Goal: Task Accomplishment & Management: Manage account settings

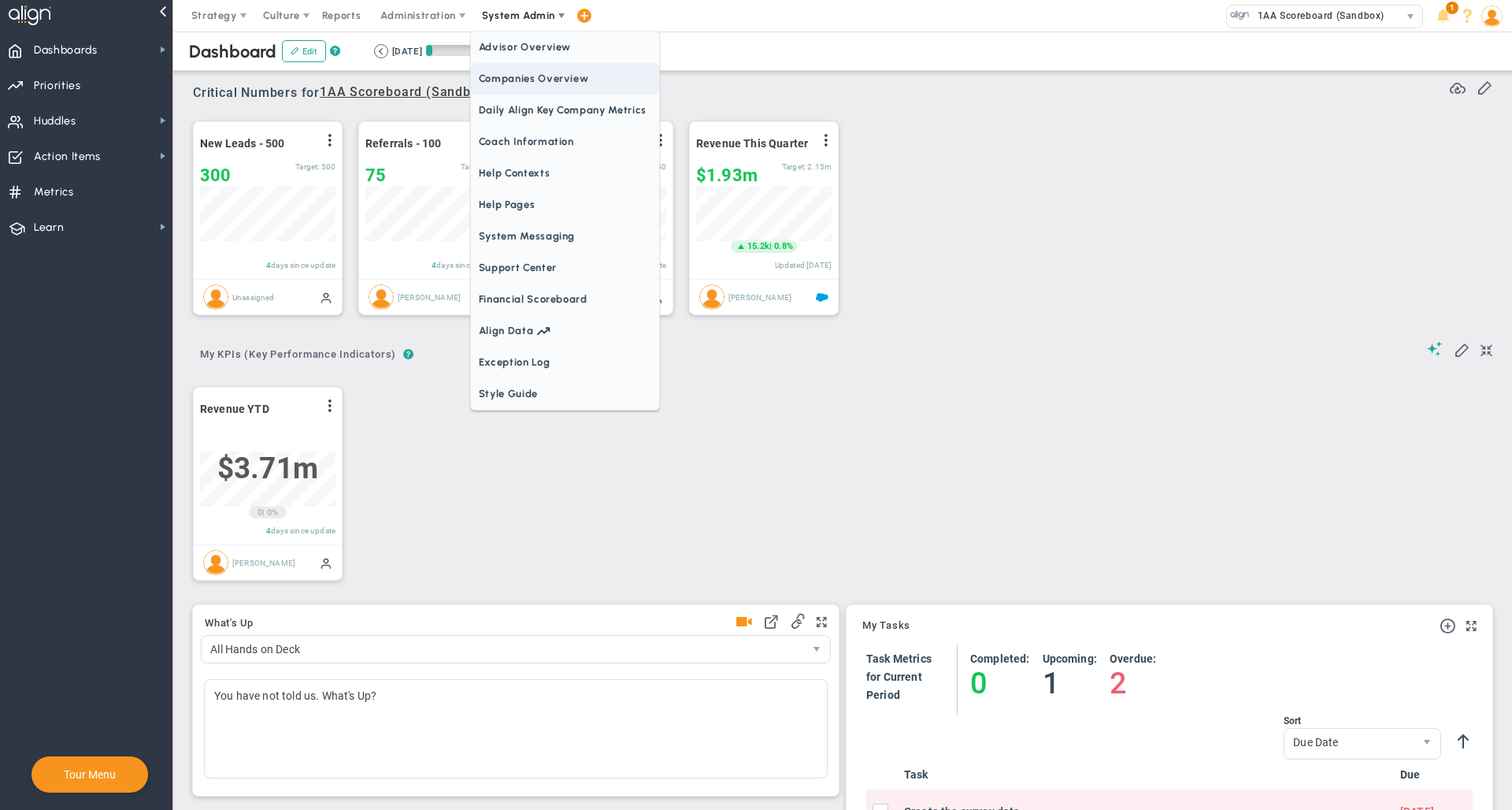
click at [505, 84] on span "Companies Overview" at bounding box center [565, 79] width 188 height 31
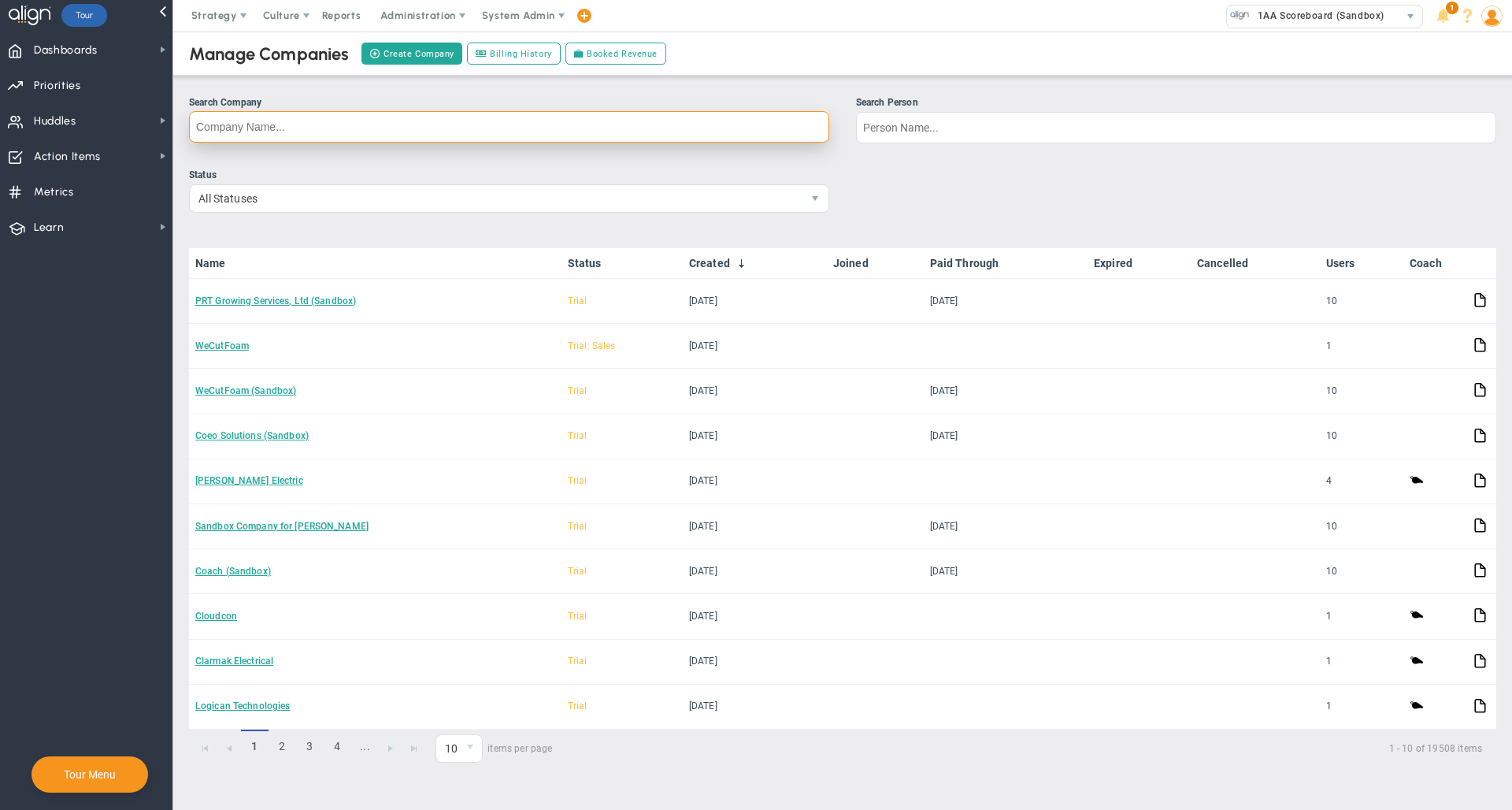
click at [492, 132] on input "Search Company" at bounding box center [509, 127] width 640 height 31
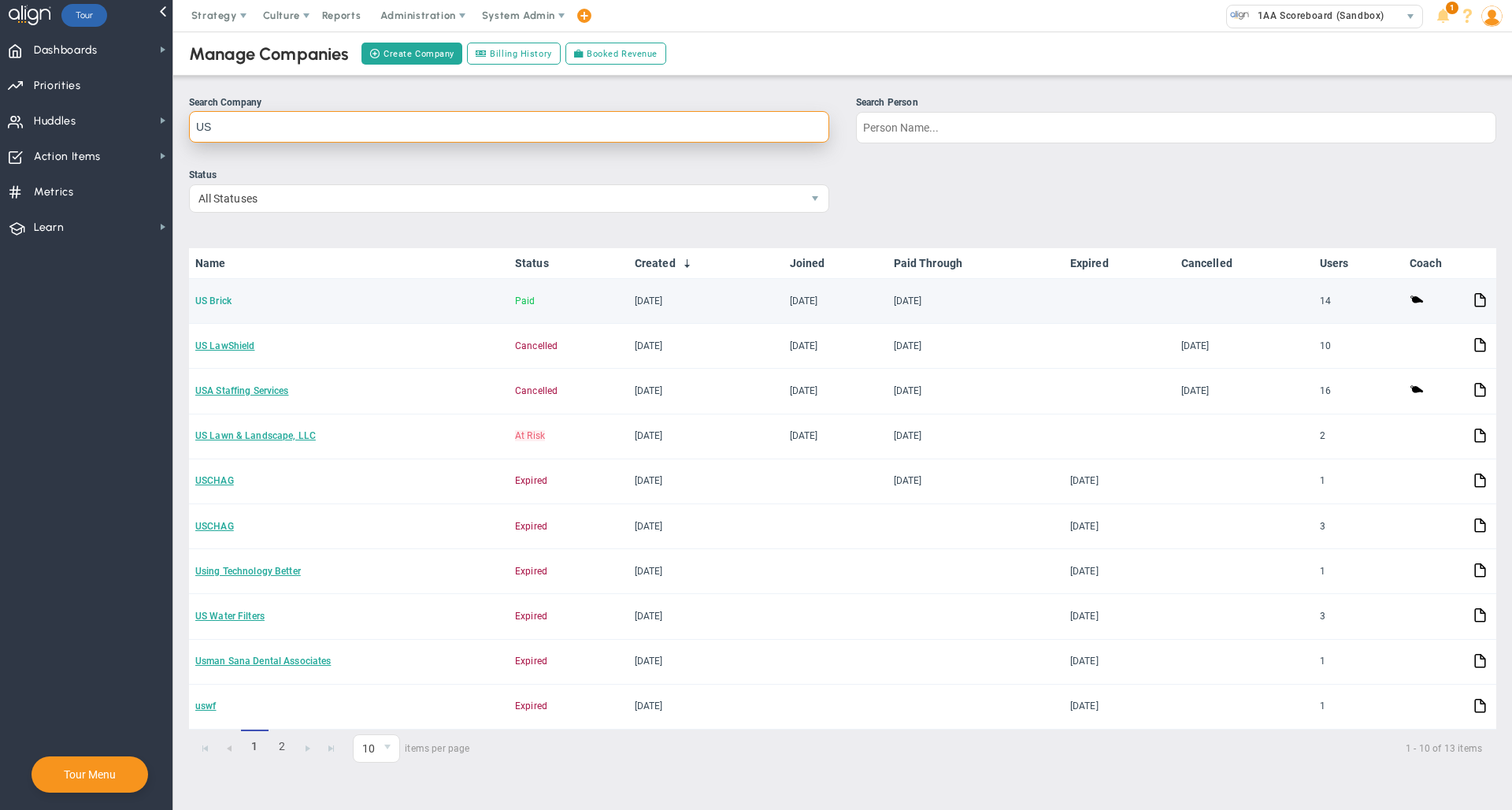
type input "US"
click at [216, 306] on link "US Brick" at bounding box center [213, 301] width 36 height 11
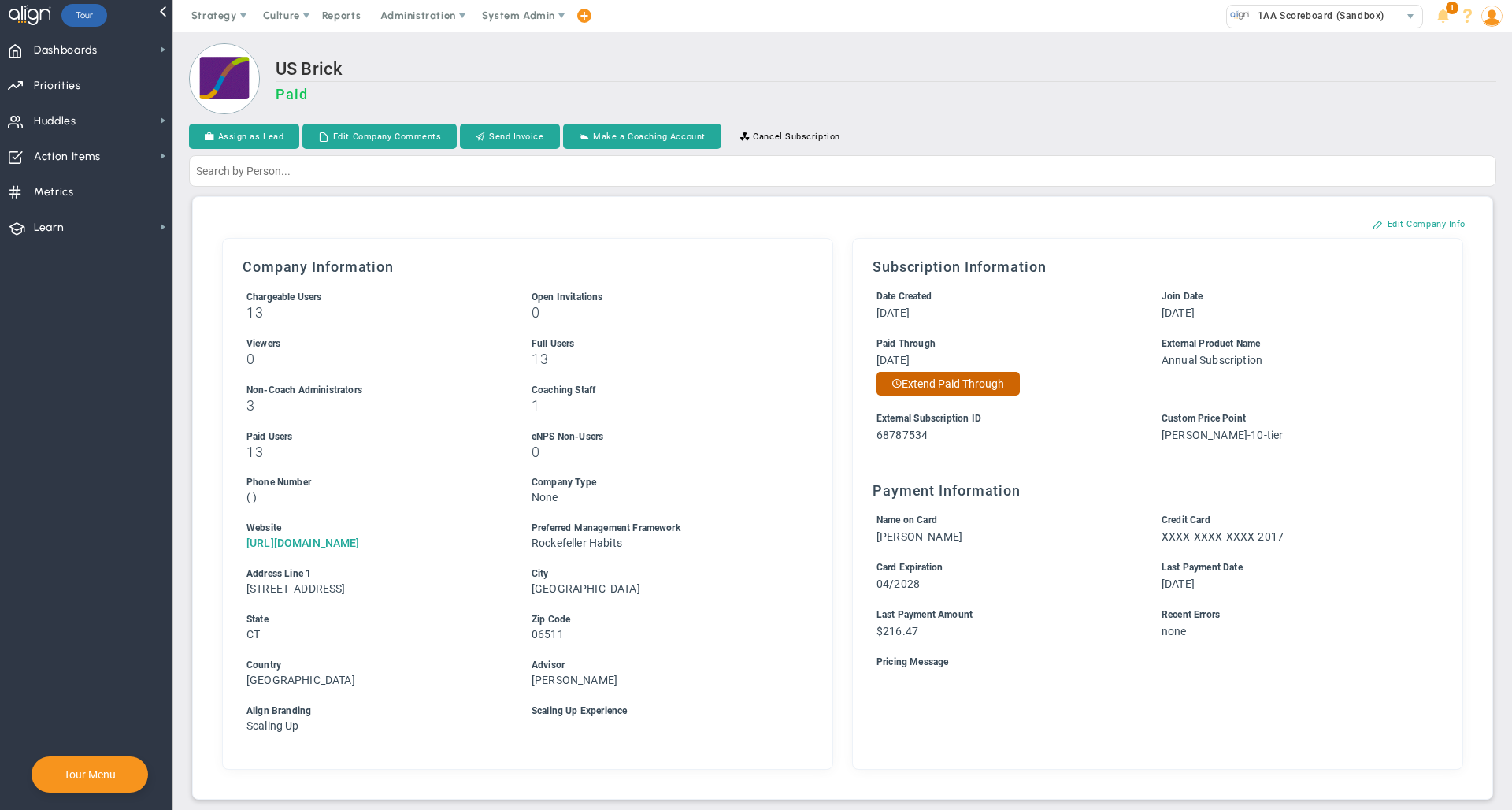
click at [976, 383] on button "Extend Paid Through" at bounding box center [948, 383] width 144 height 24
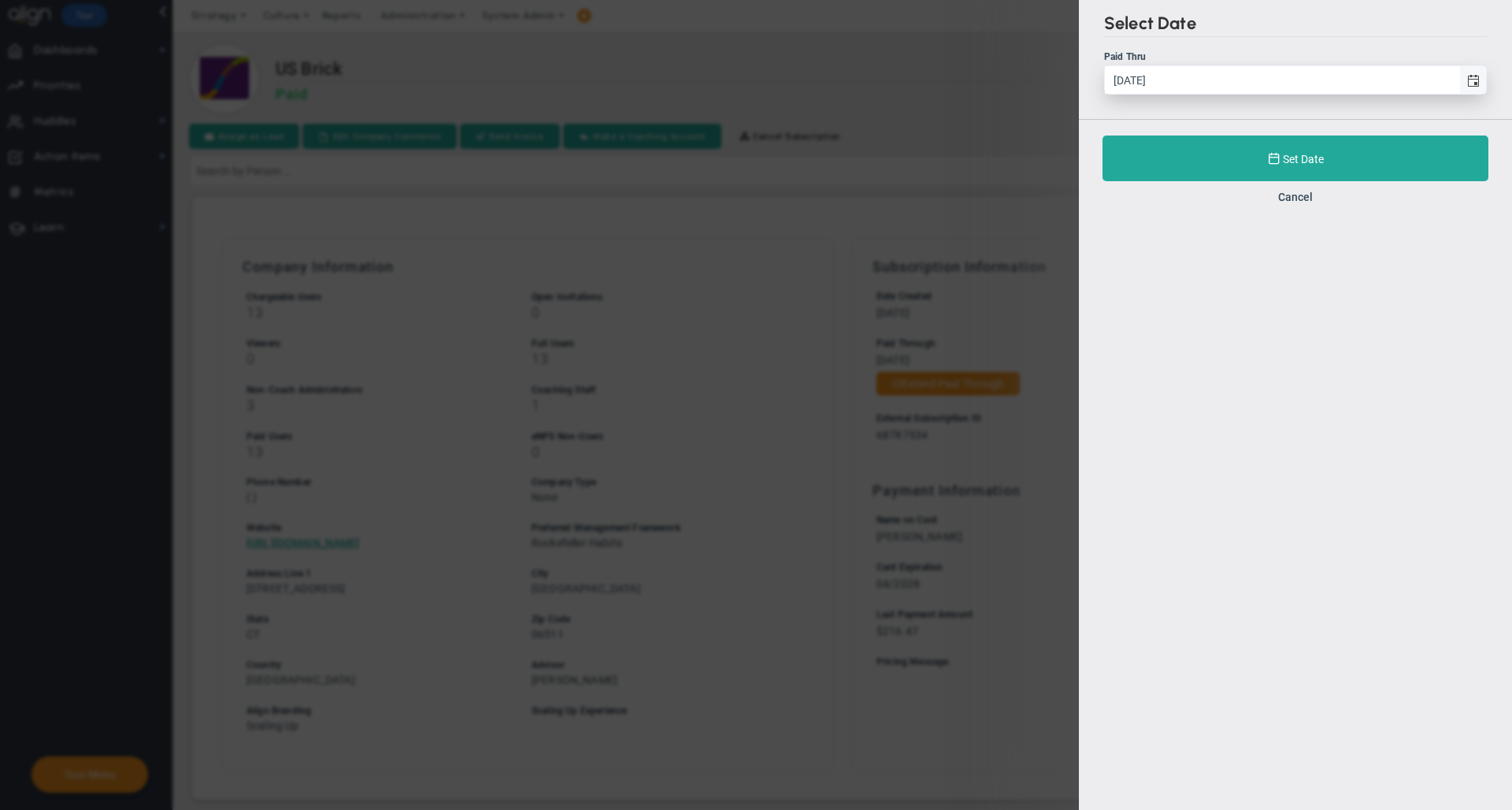
click at [1477, 75] on span "select" at bounding box center [1472, 79] width 27 height 28
click at [1459, 75] on input "[DATE]" at bounding box center [1282, 79] width 355 height 28
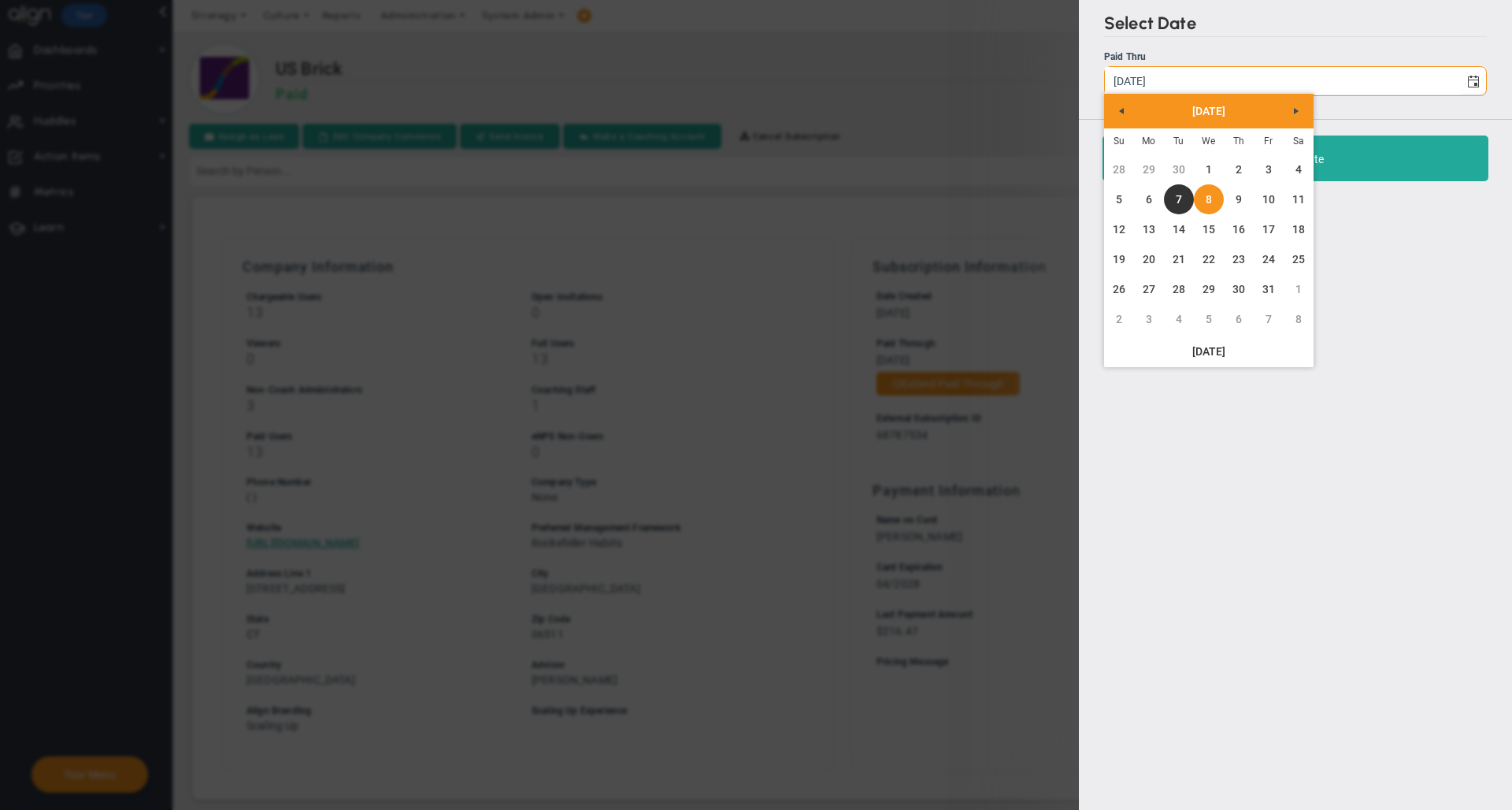
click at [1246, 184] on table "Su Mo Tu We Th Fr Sa 28 29 30 1 2 3 4 5 6 7 8 9 10 11 12 13 14 15 16 17 18 19 2…" at bounding box center [1209, 231] width 209 height 205
click at [1241, 205] on link "9" at bounding box center [1238, 198] width 30 height 30
type input "[DATE]"
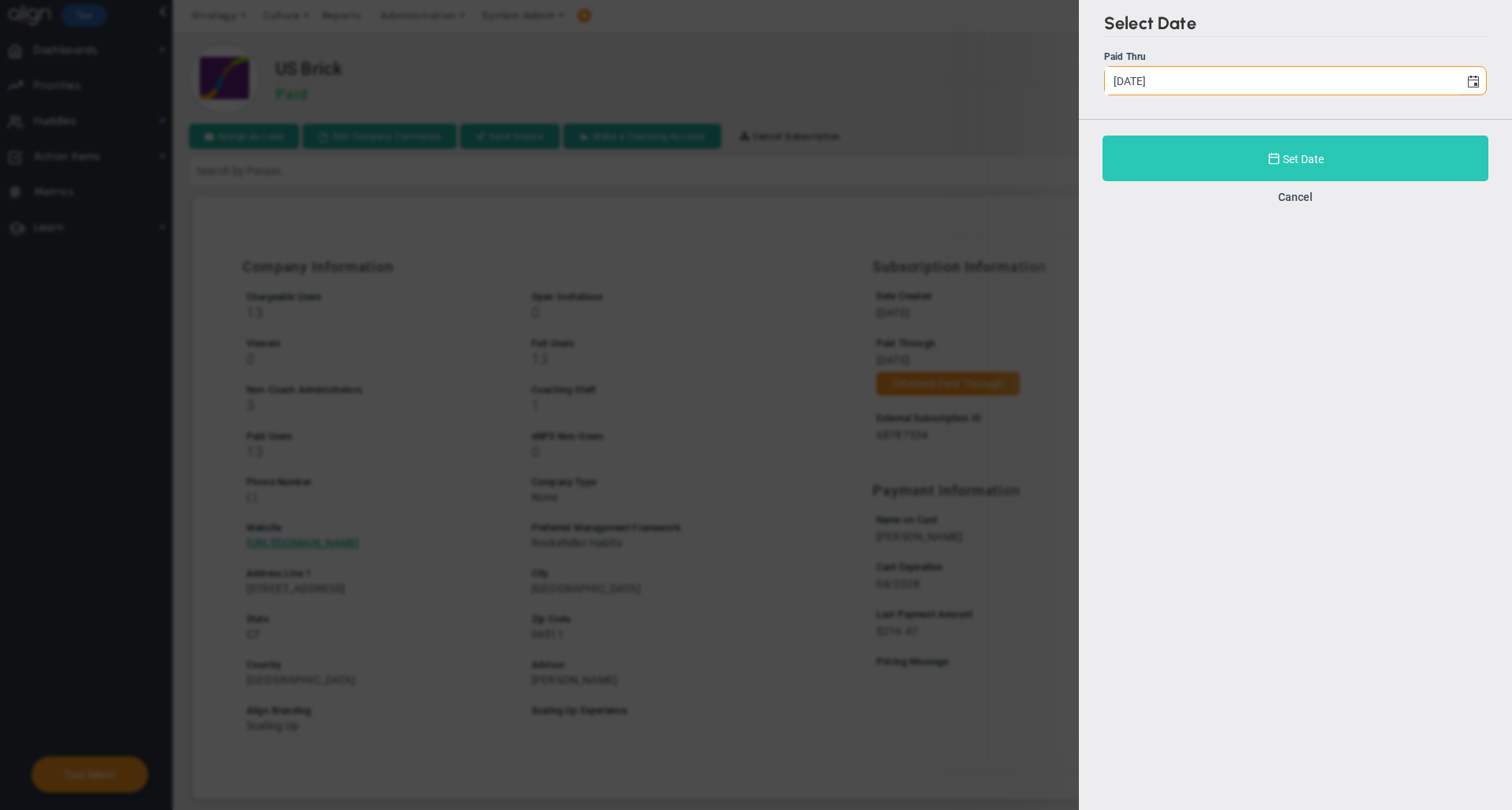
click at [1175, 163] on button "Set Date" at bounding box center [1295, 158] width 386 height 46
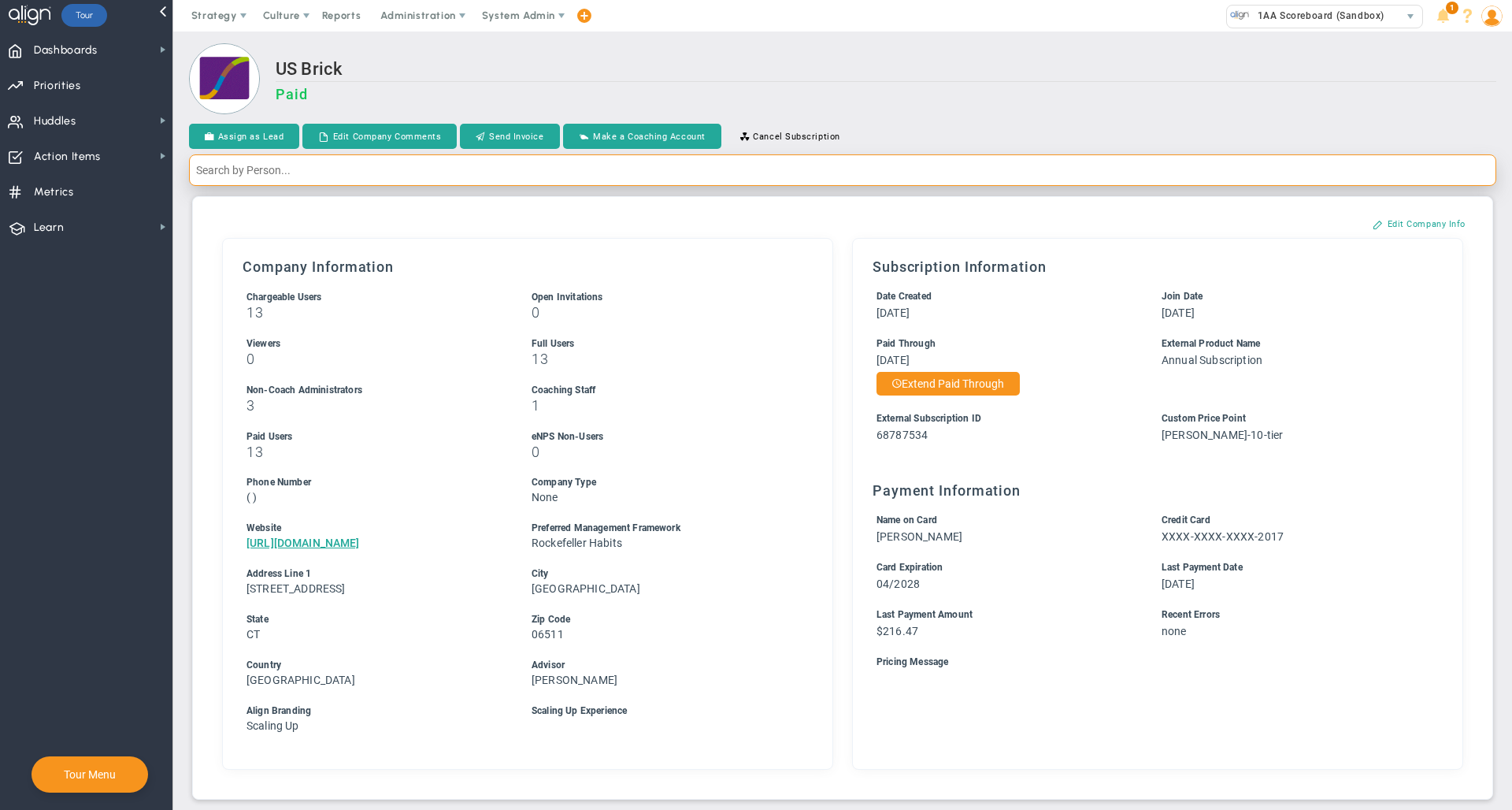
click at [804, 170] on input "text" at bounding box center [843, 170] width 1307 height 31
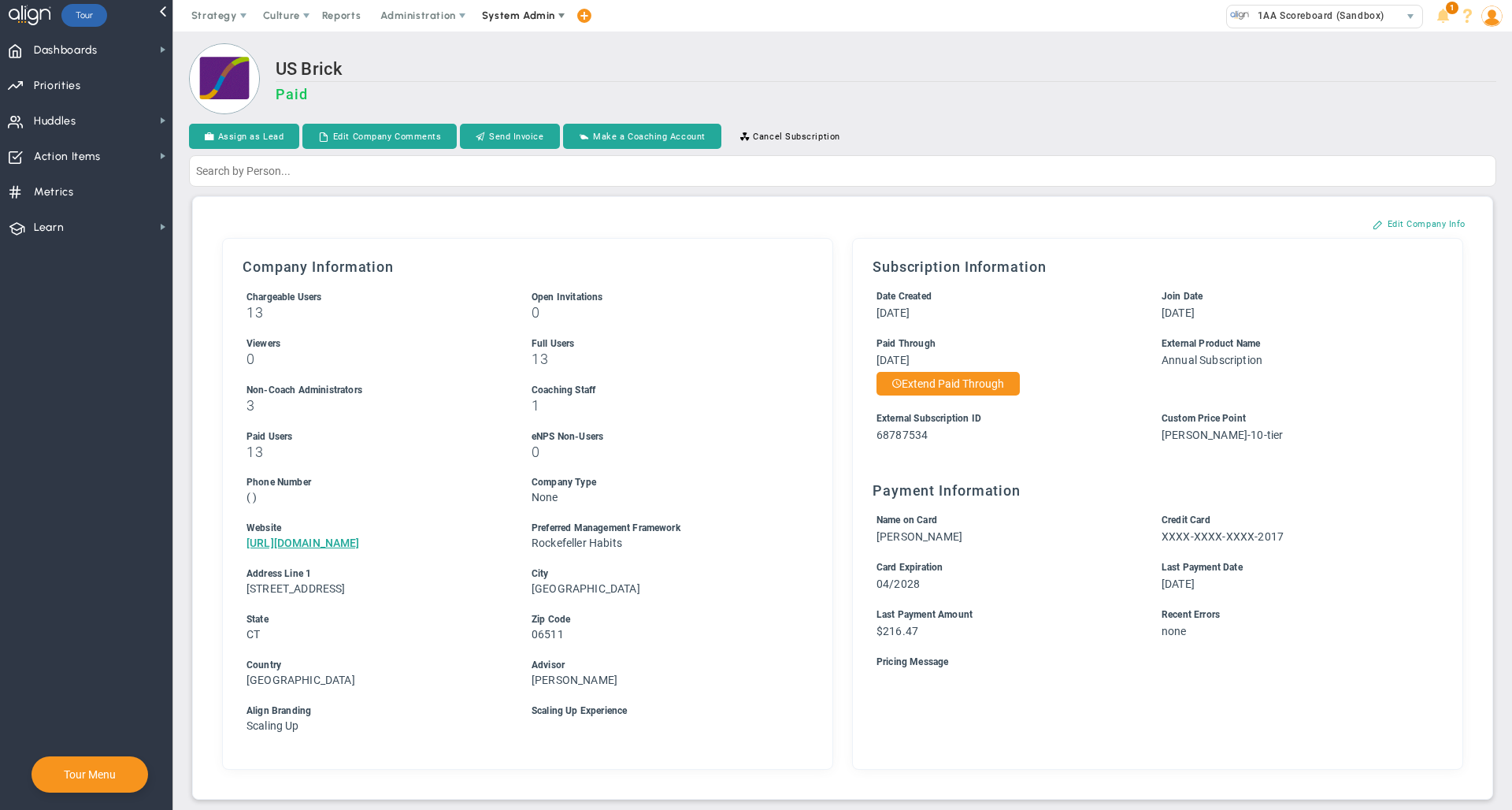
click at [509, 14] on span "System Admin" at bounding box center [518, 15] width 73 height 12
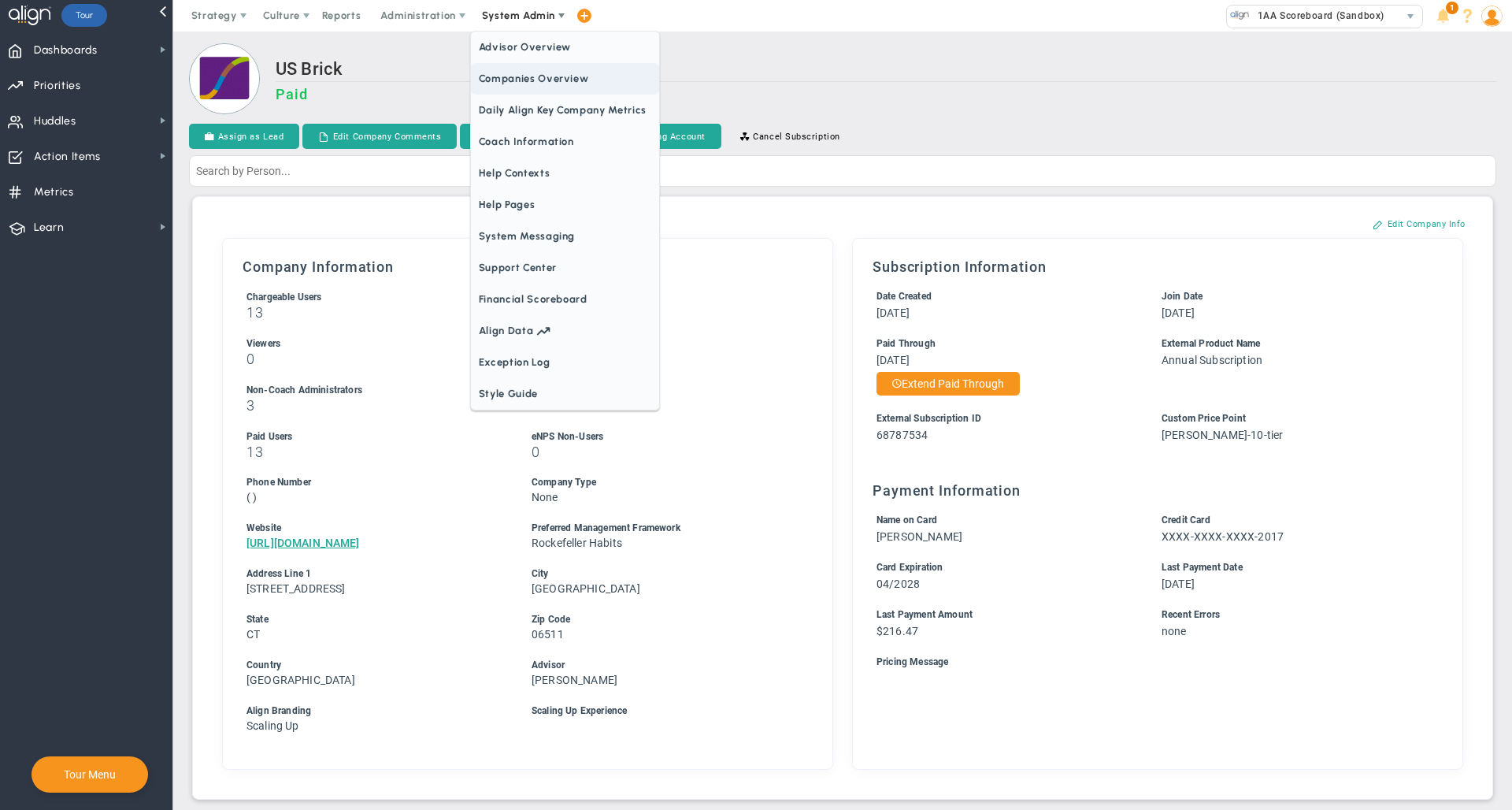
click at [523, 93] on span "Companies Overview" at bounding box center [565, 79] width 188 height 31
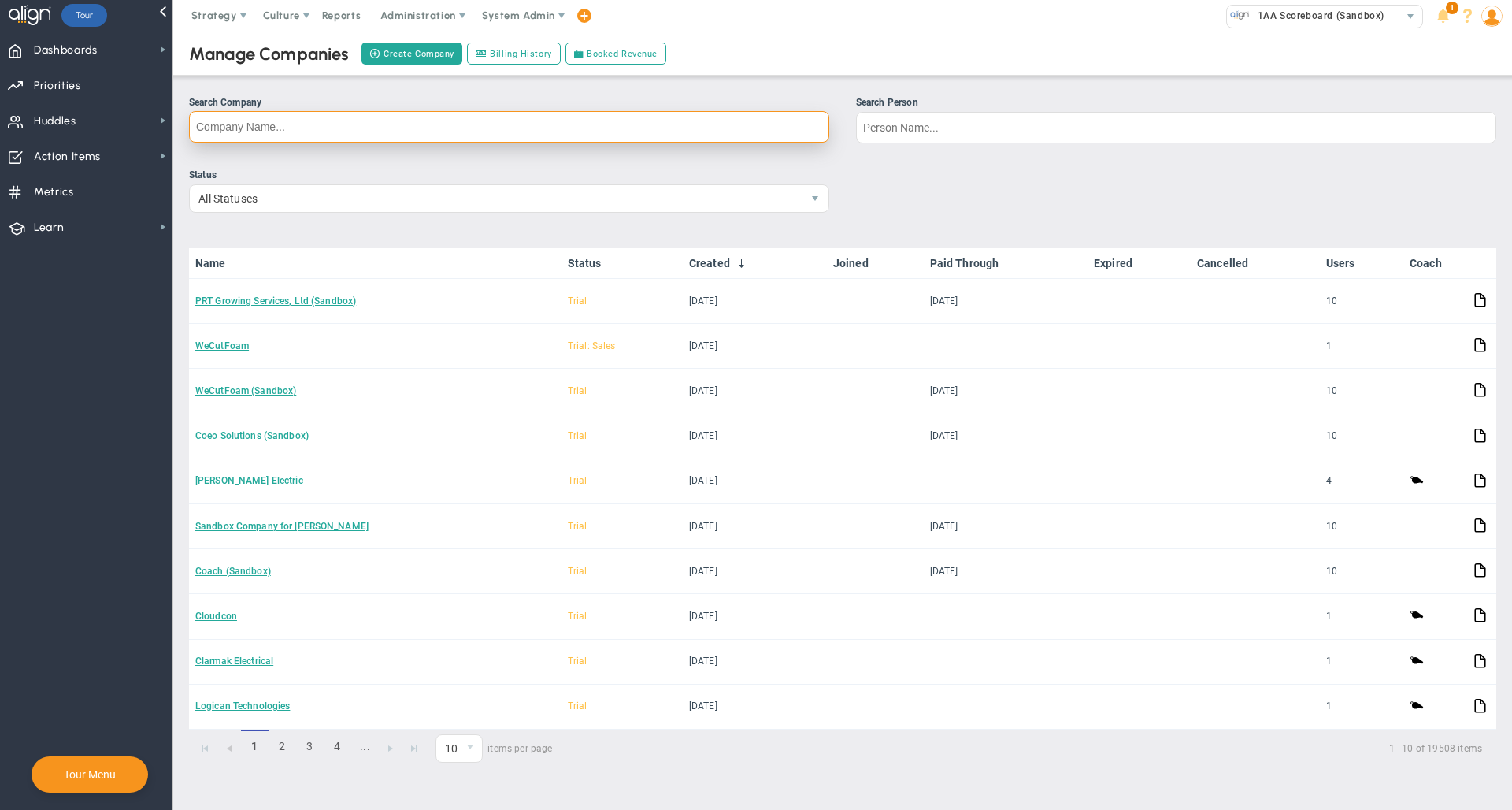
click at [662, 119] on input "Search Company" at bounding box center [509, 127] width 640 height 31
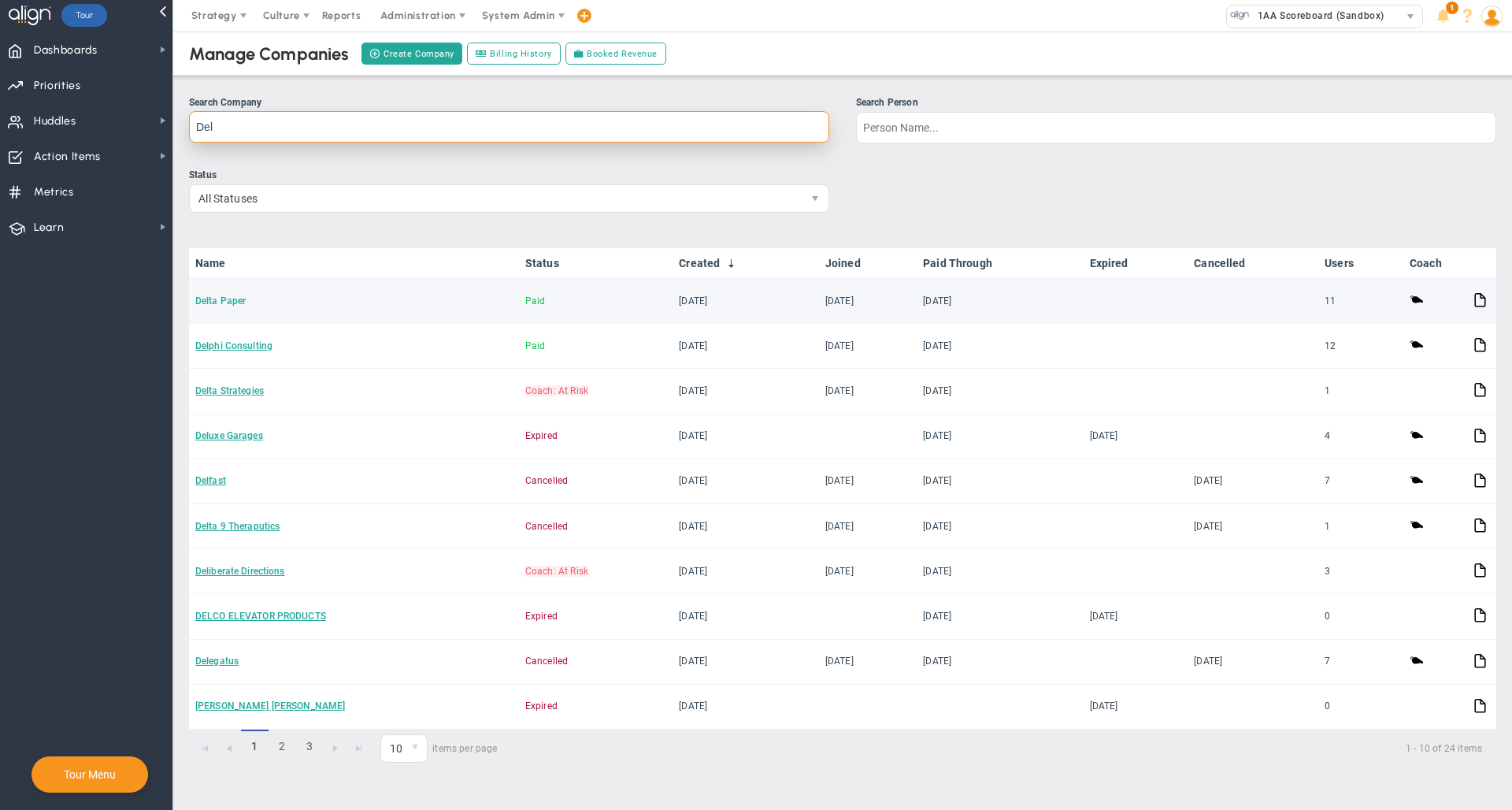
type input "Del"
click at [222, 303] on link "Delta Paper" at bounding box center [220, 301] width 51 height 11
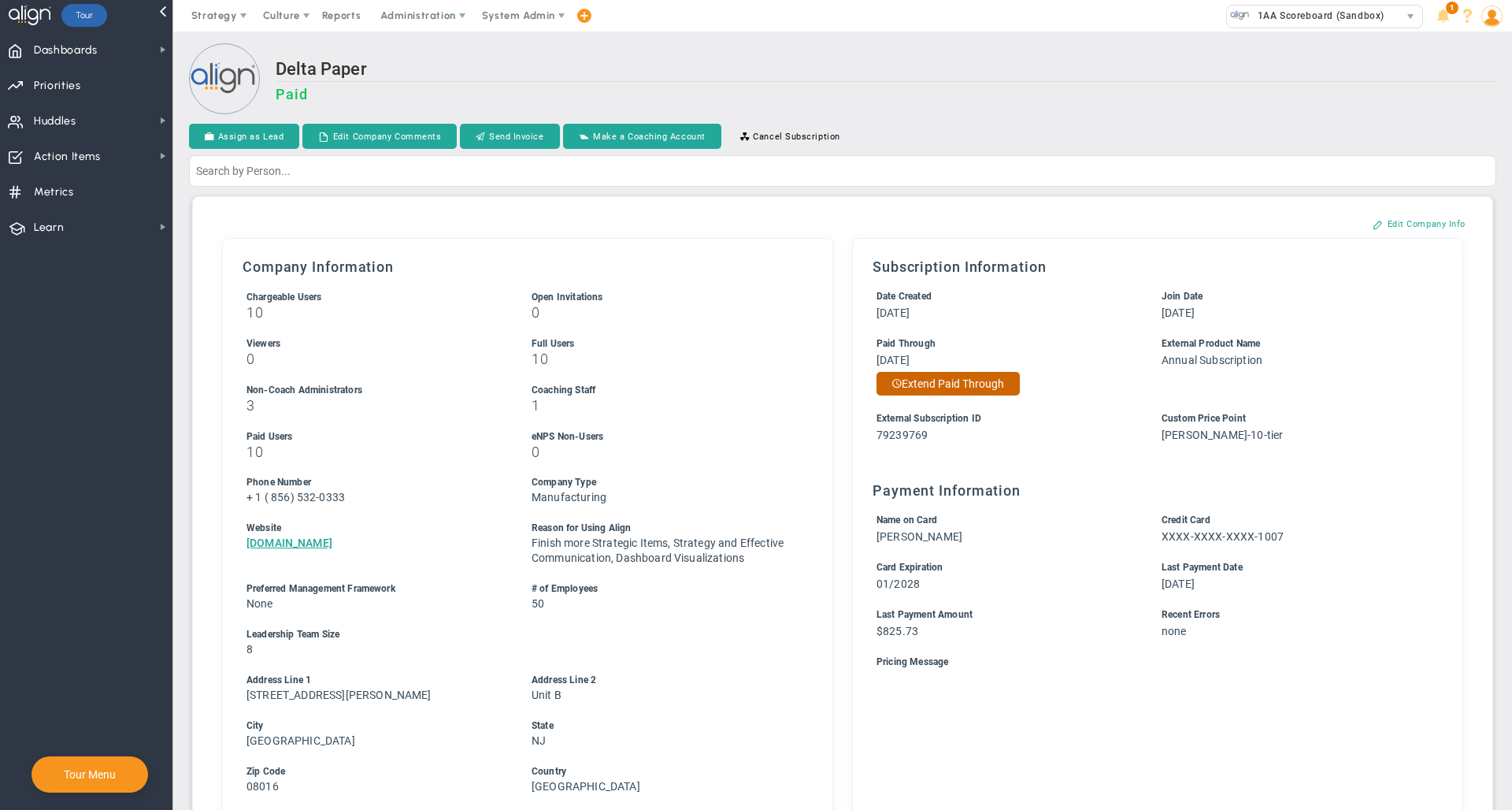
click at [942, 381] on button "Extend Paid Through" at bounding box center [948, 383] width 144 height 24
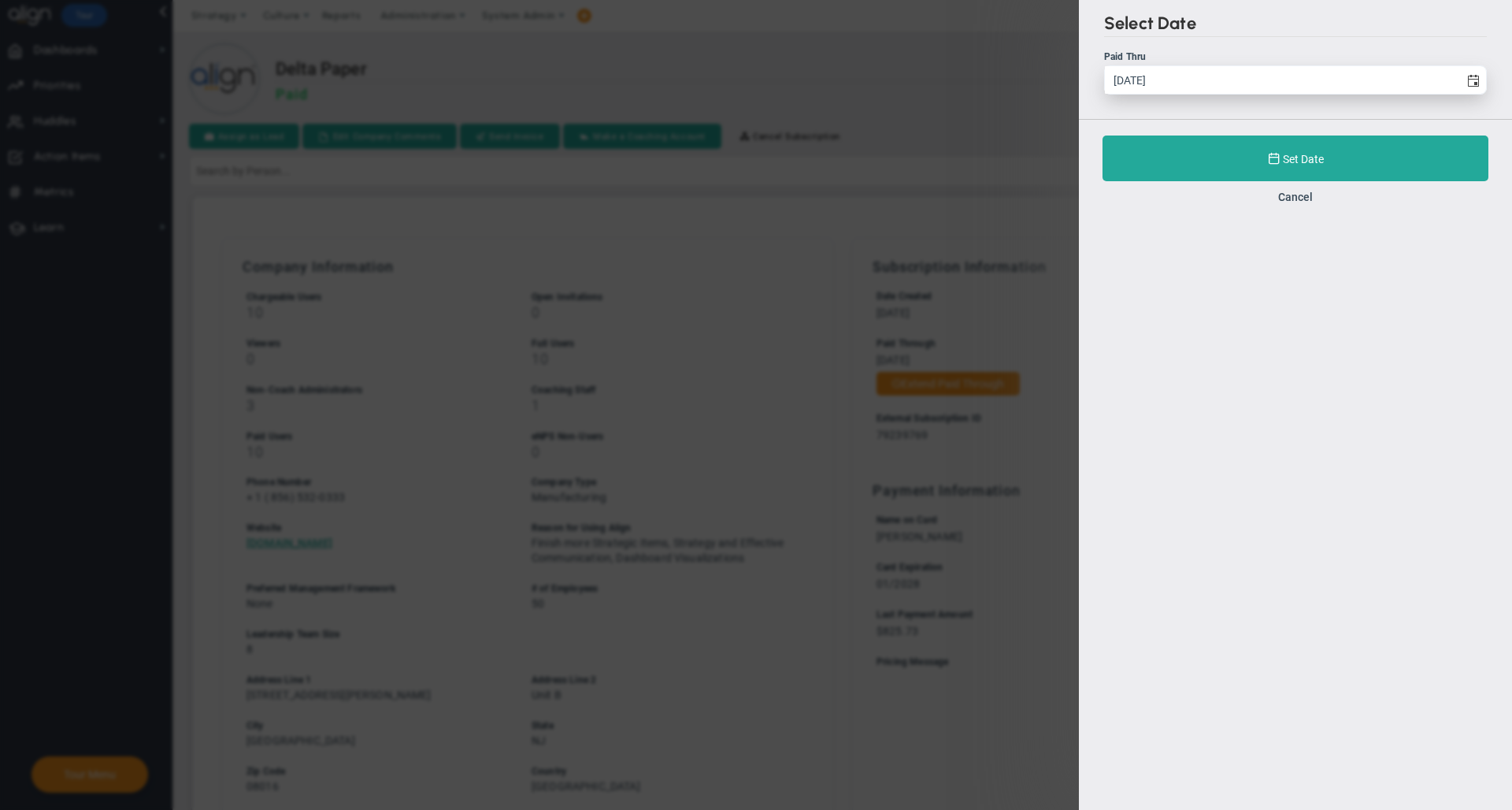
click at [1359, 67] on span "[DATE]" at bounding box center [1295, 79] width 382 height 30
click at [1359, 67] on input "[DATE]" at bounding box center [1282, 79] width 355 height 28
click at [1350, 90] on input "[DATE]" at bounding box center [1282, 79] width 355 height 28
click at [1459, 73] on span "select" at bounding box center [1472, 79] width 27 height 28
click at [1458, 73] on input "[DATE]" at bounding box center [1282, 79] width 355 height 28
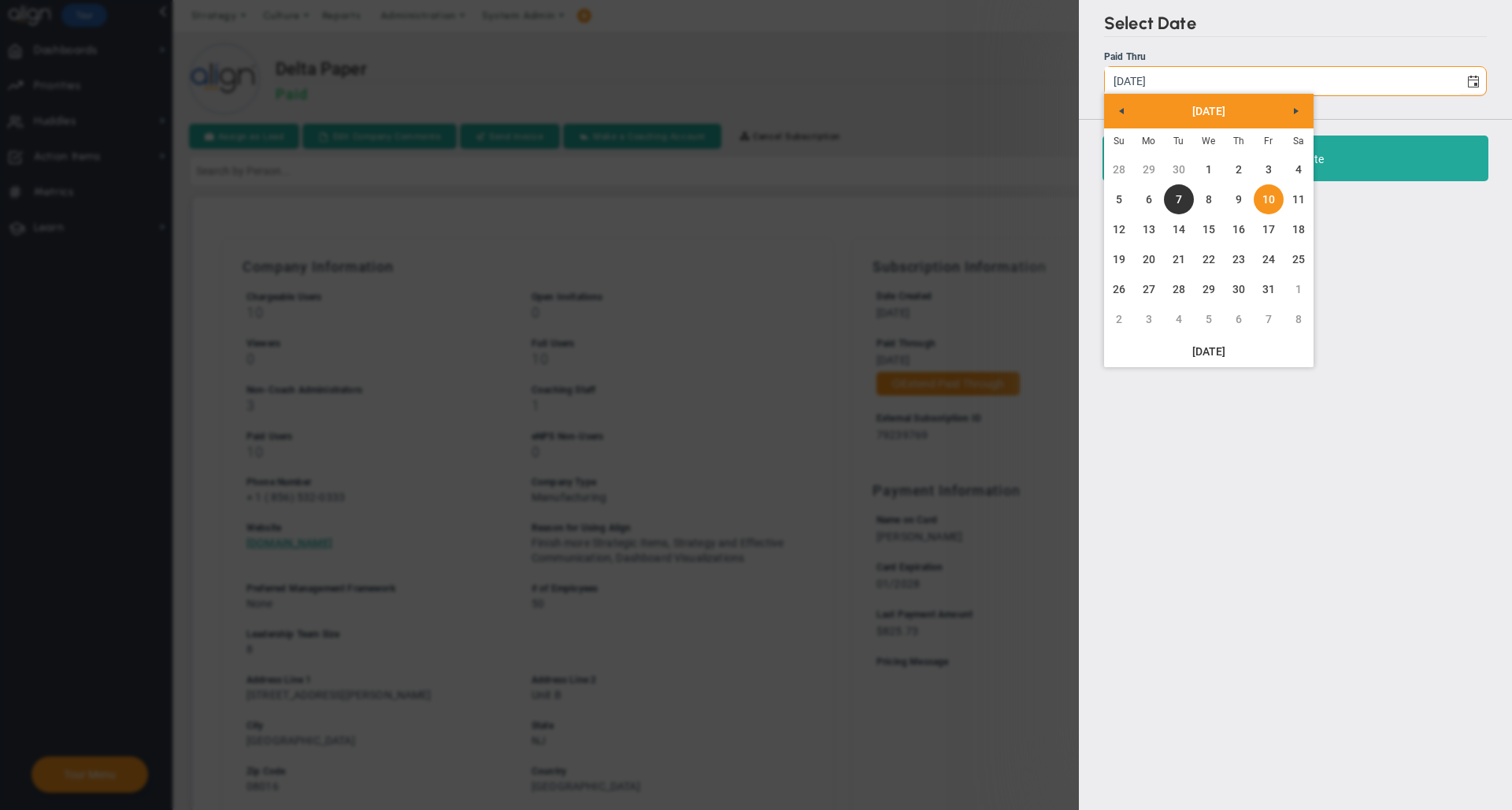
click at [1379, 335] on div "Select Date Paid Thru [DATE] Set Date Cancel" at bounding box center [1295, 405] width 433 height 810
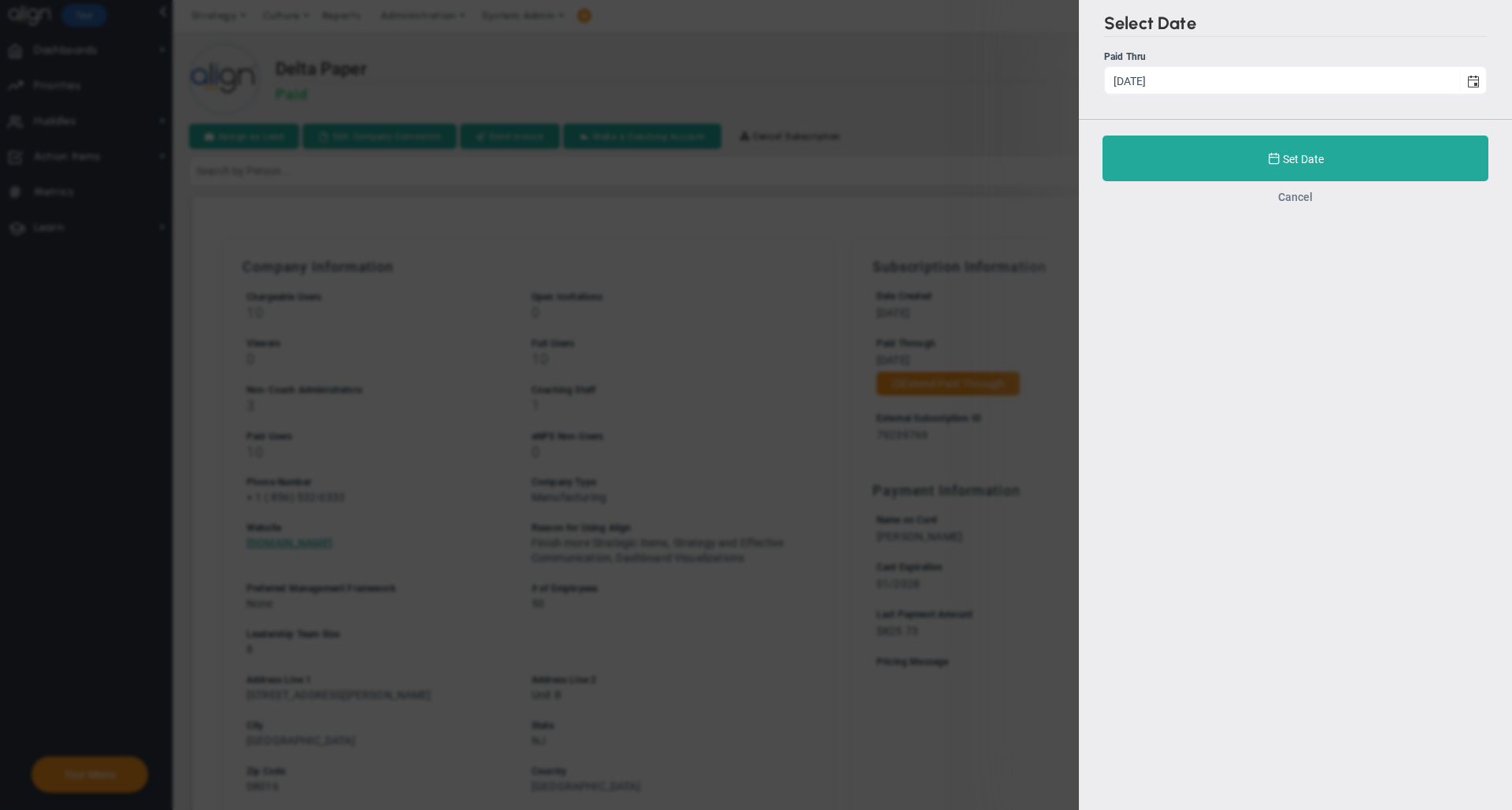
click at [1303, 203] on button "Cancel" at bounding box center [1295, 197] width 35 height 13
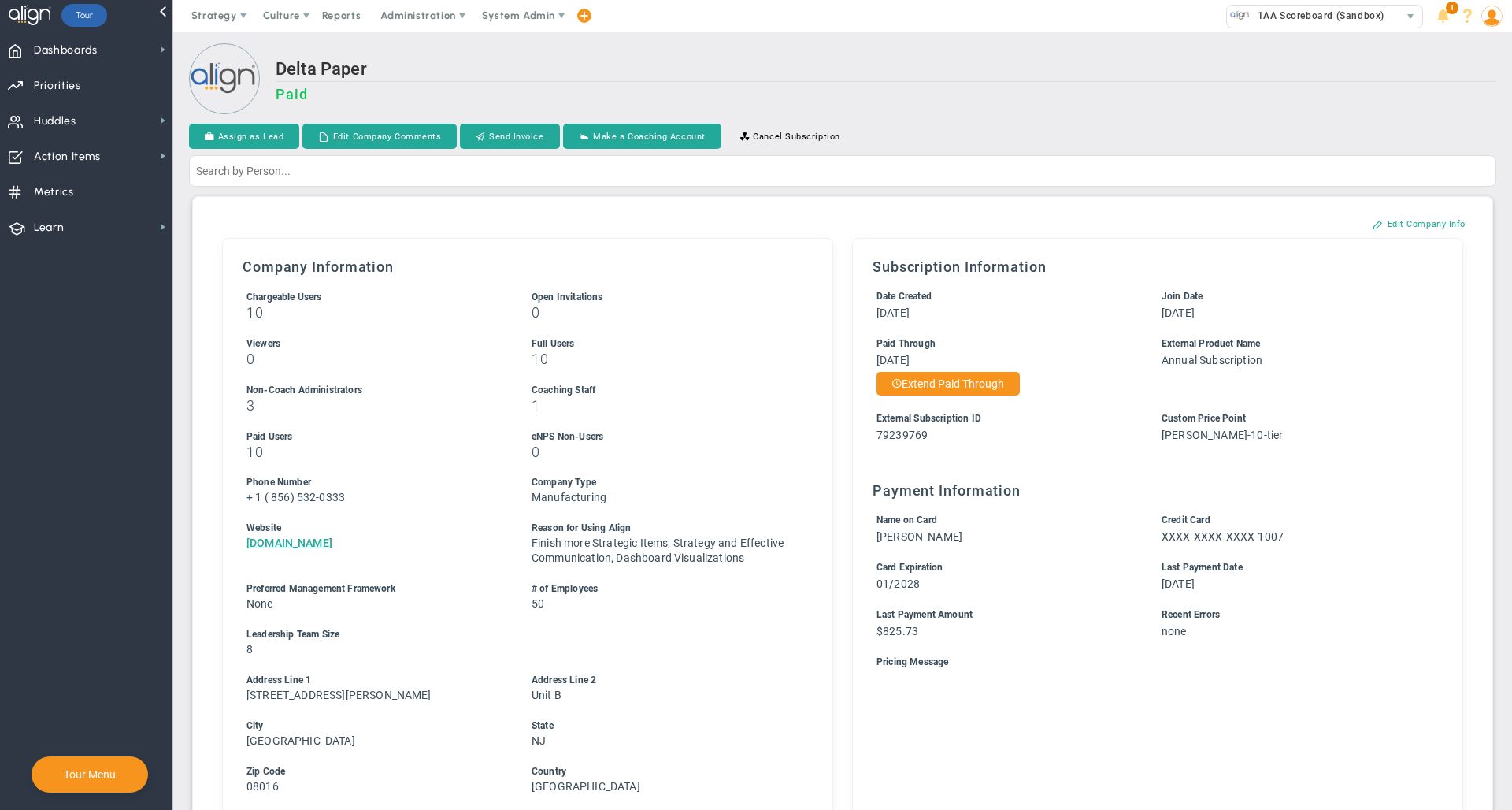
click at [796, 30] on div "Strategy One Page Strategic Plan Alignment Checklist 4D Vision Summary Function…" at bounding box center [756, 15] width 1512 height 31
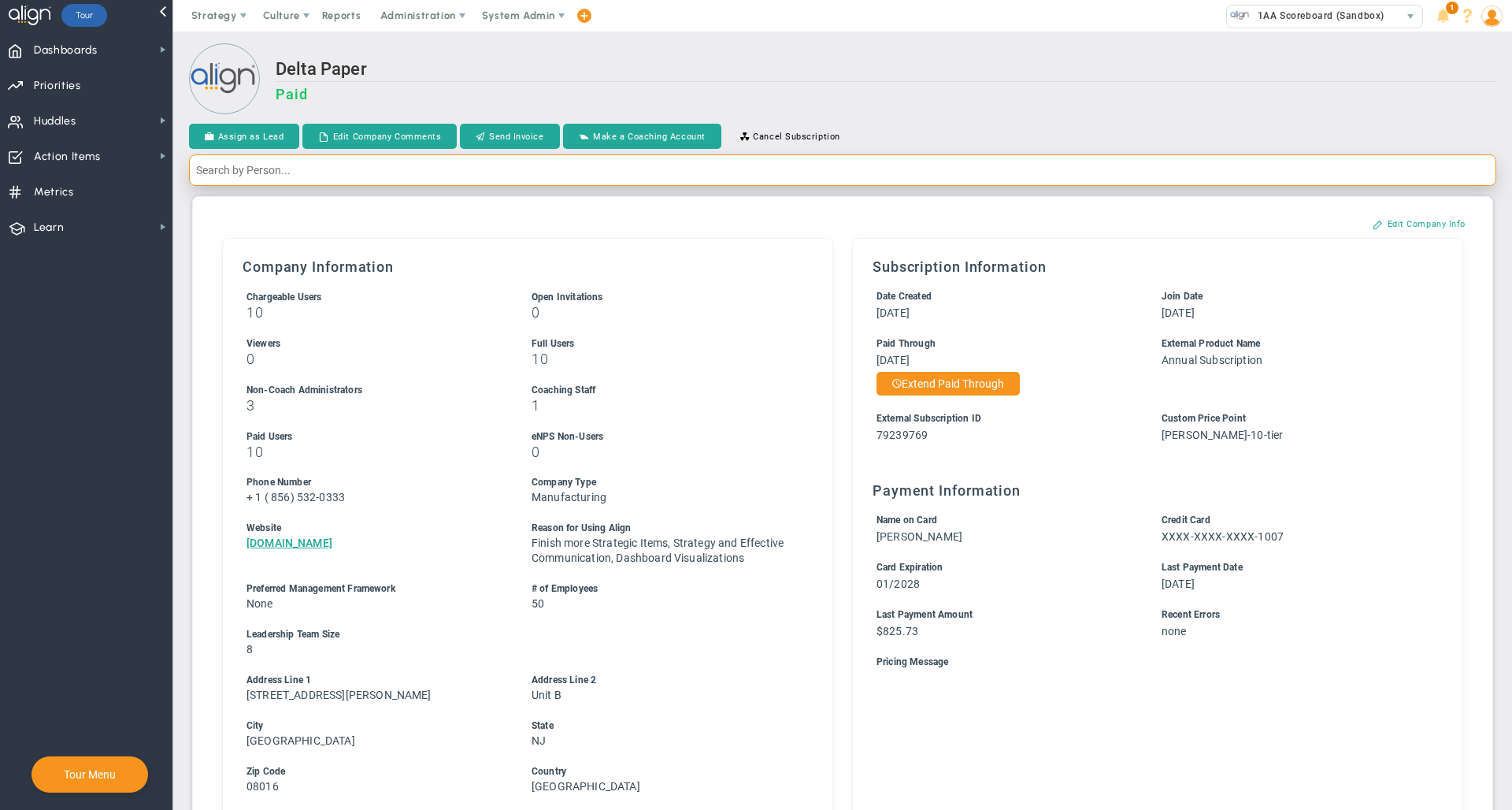
click at [561, 168] on input "text" at bounding box center [843, 170] width 1307 height 31
type input "zohr"
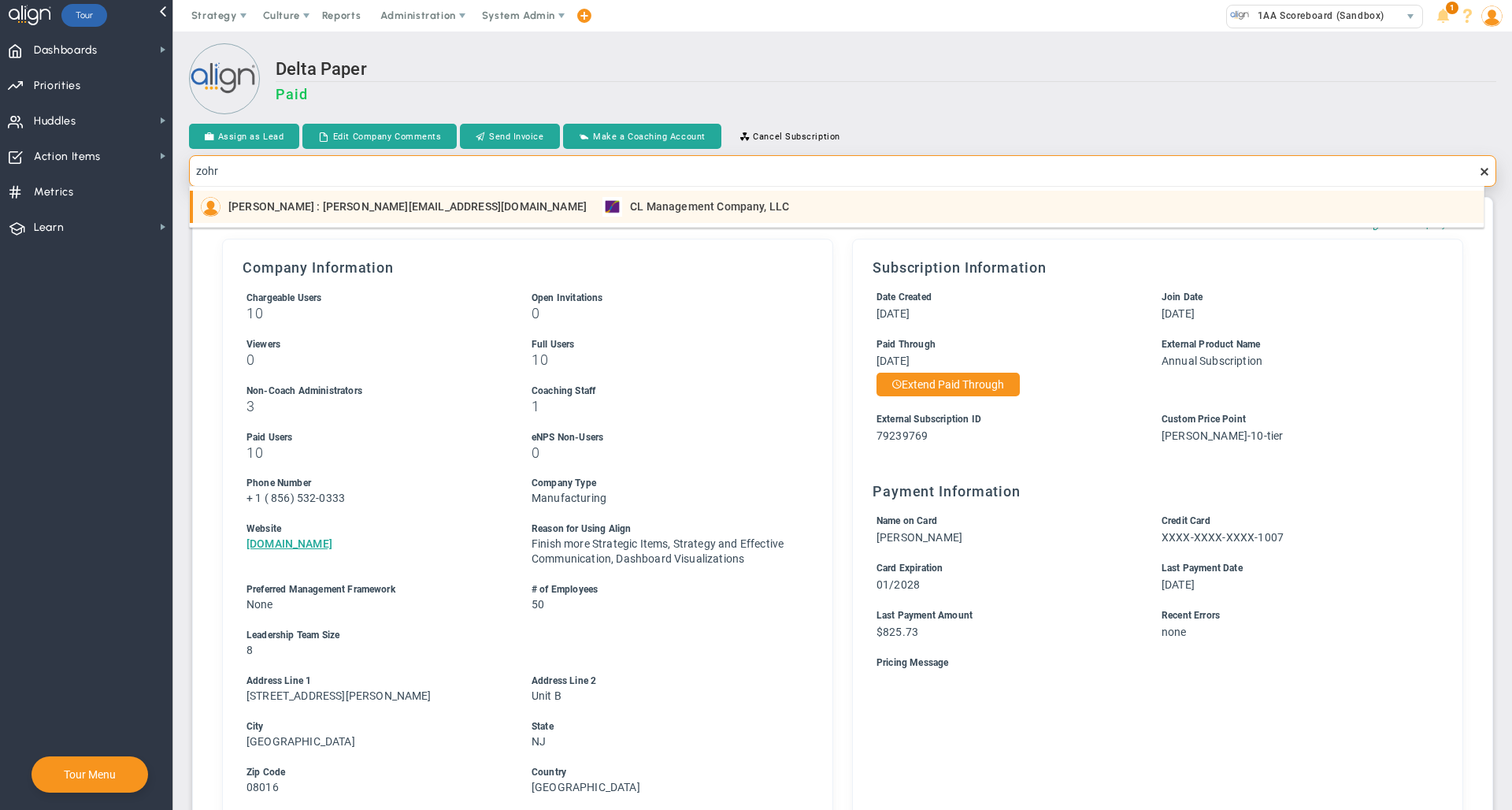
click at [356, 204] on span "[PERSON_NAME] : [PERSON_NAME][EMAIL_ADDRESS][DOMAIN_NAME]" at bounding box center [407, 206] width 358 height 11
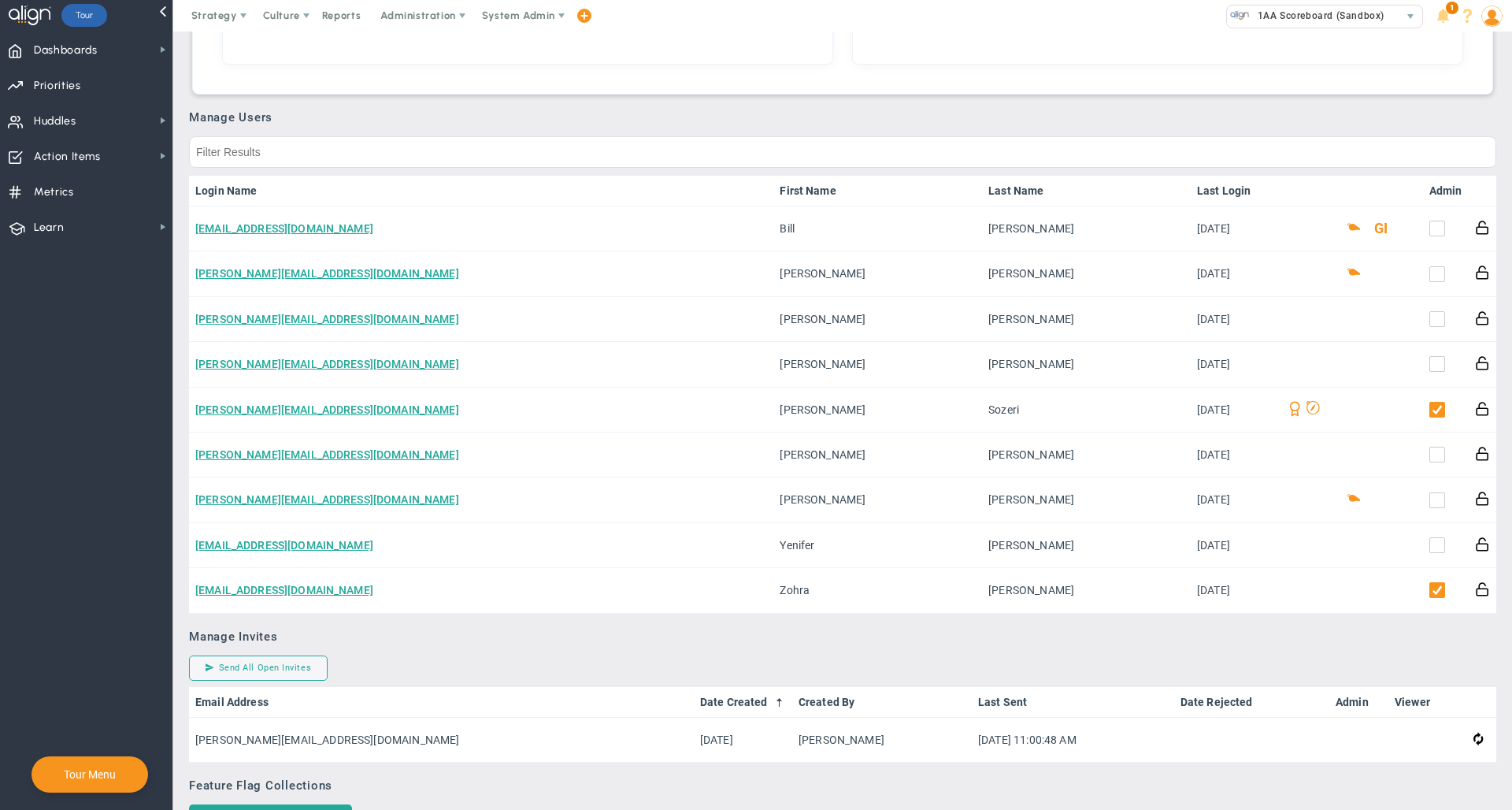
scroll to position [712, 0]
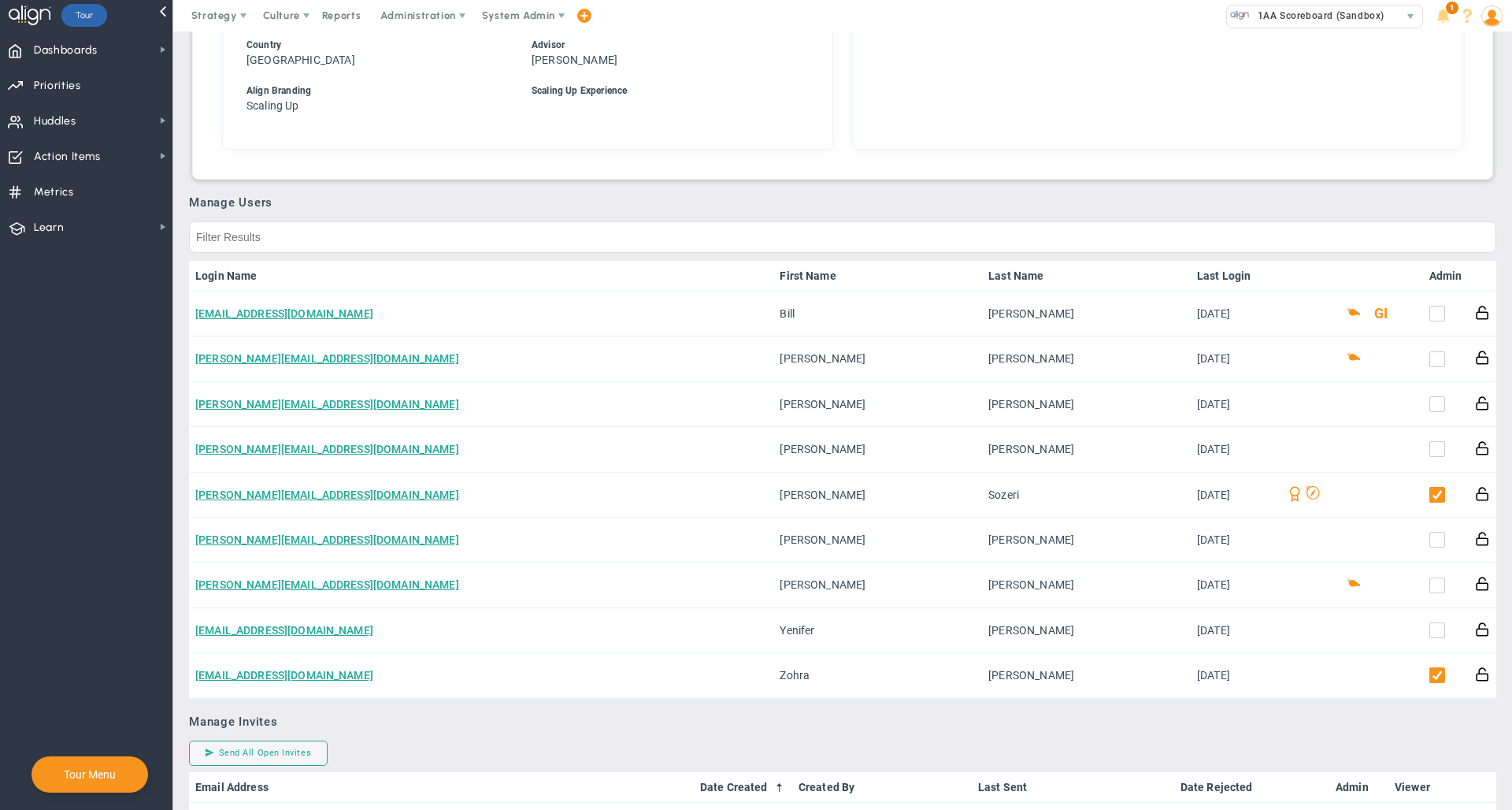
click at [1429, 275] on link "Admin" at bounding box center [1445, 275] width 33 height 13
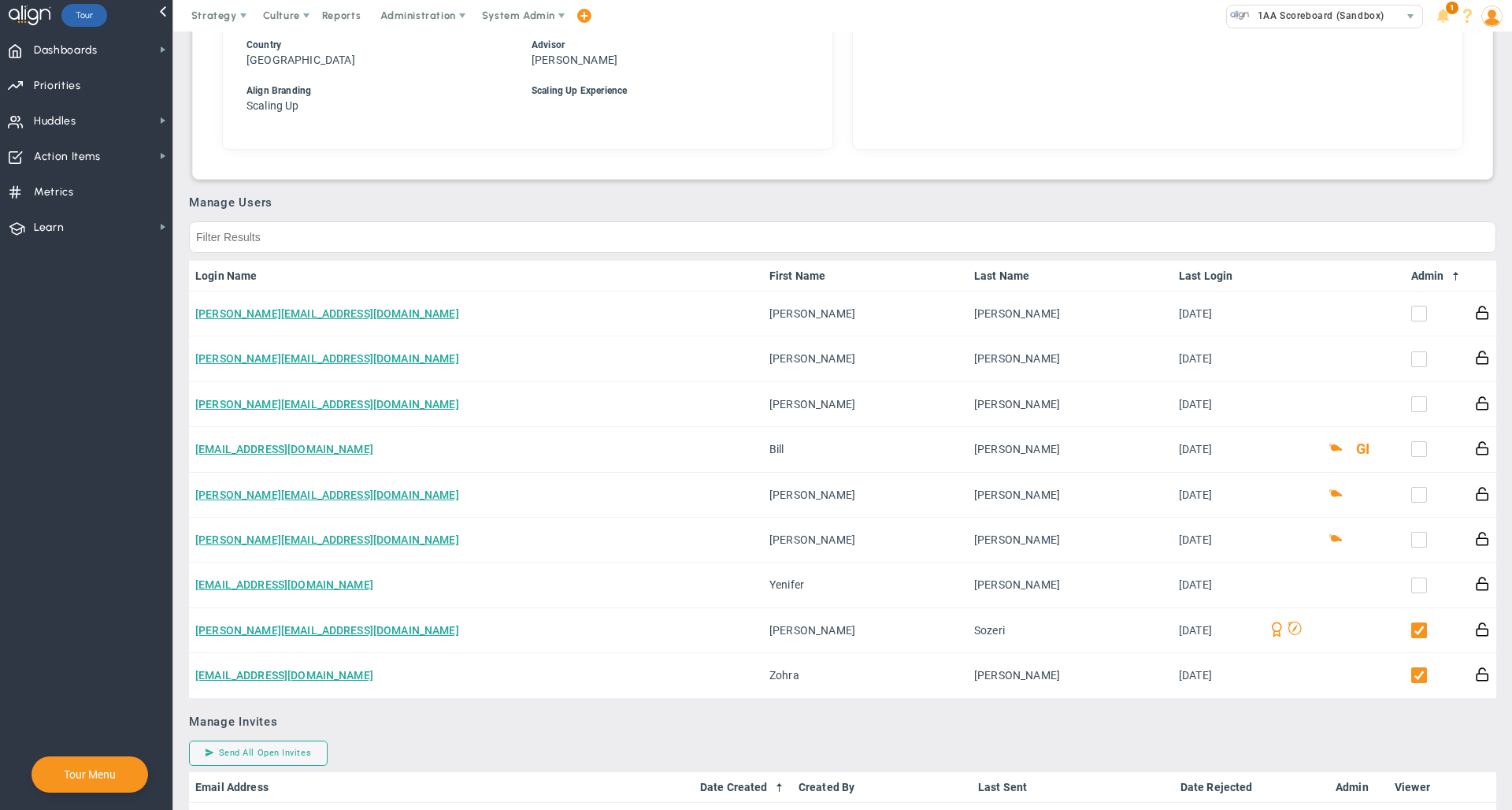
click at [1423, 275] on link "Admin" at bounding box center [1436, 275] width 51 height 13
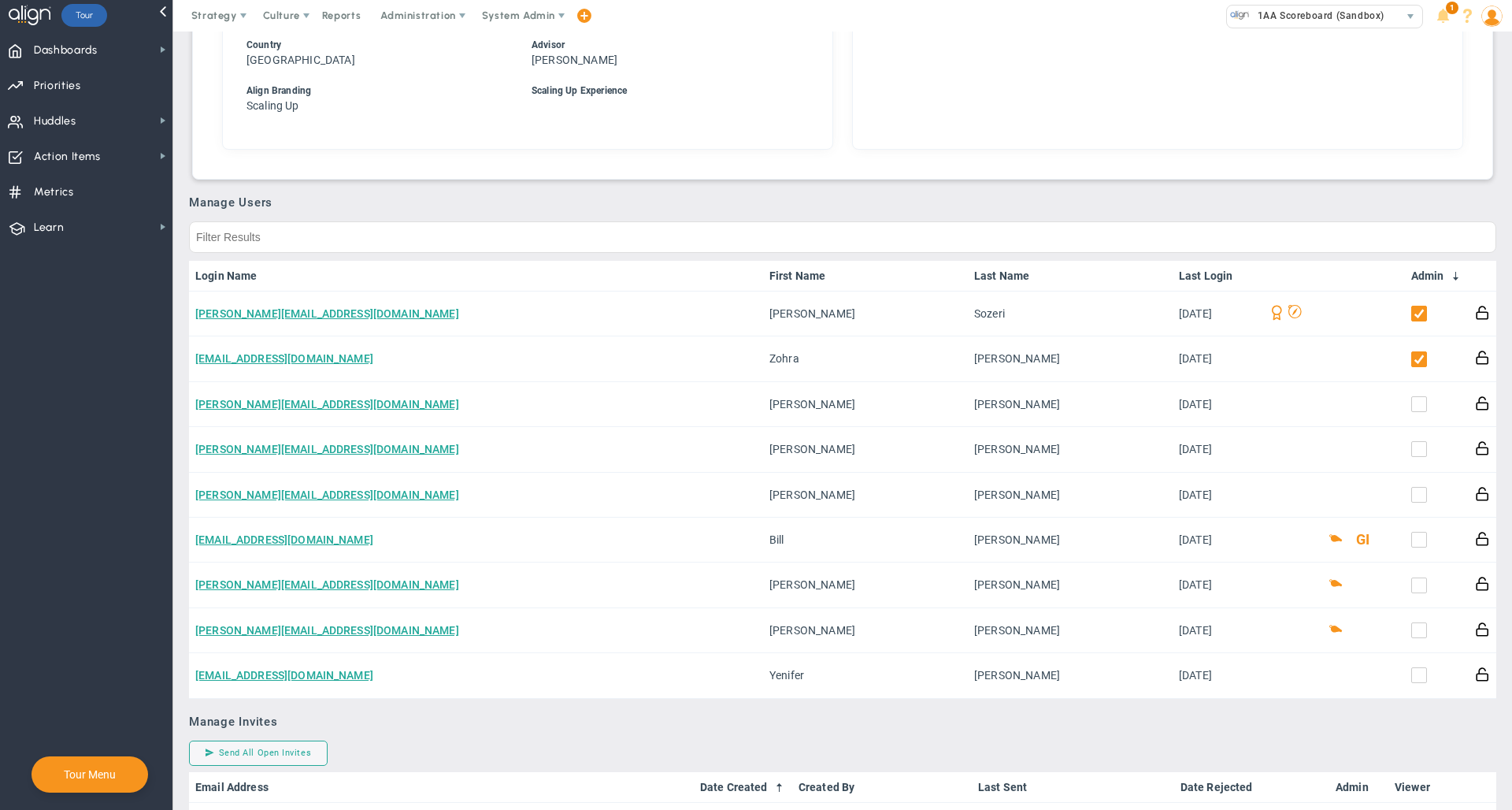
click at [1188, 275] on link "Last Login" at bounding box center [1216, 275] width 74 height 13
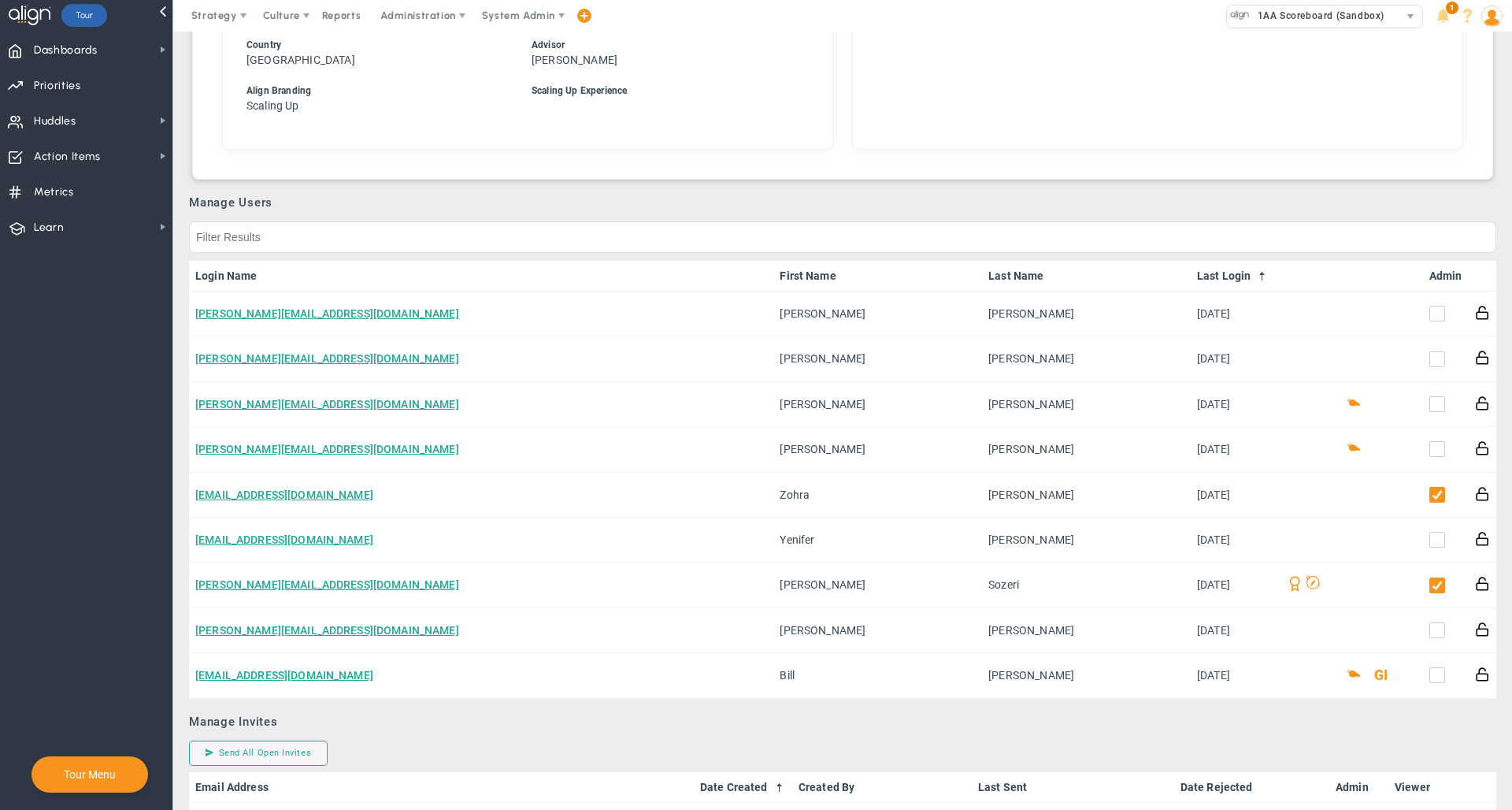
click at [1197, 275] on link "Last Login" at bounding box center [1234, 275] width 74 height 13
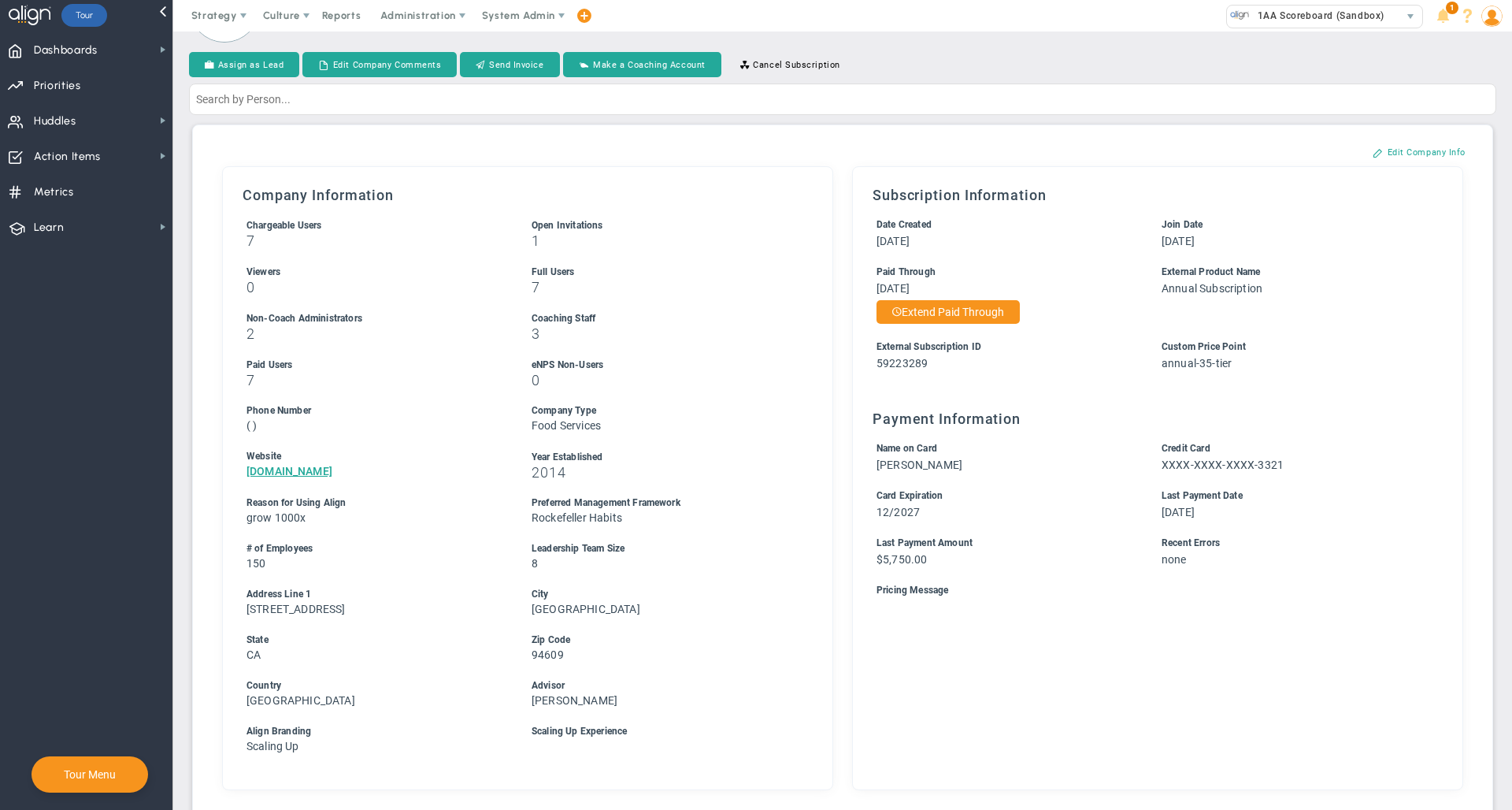
scroll to position [59, 0]
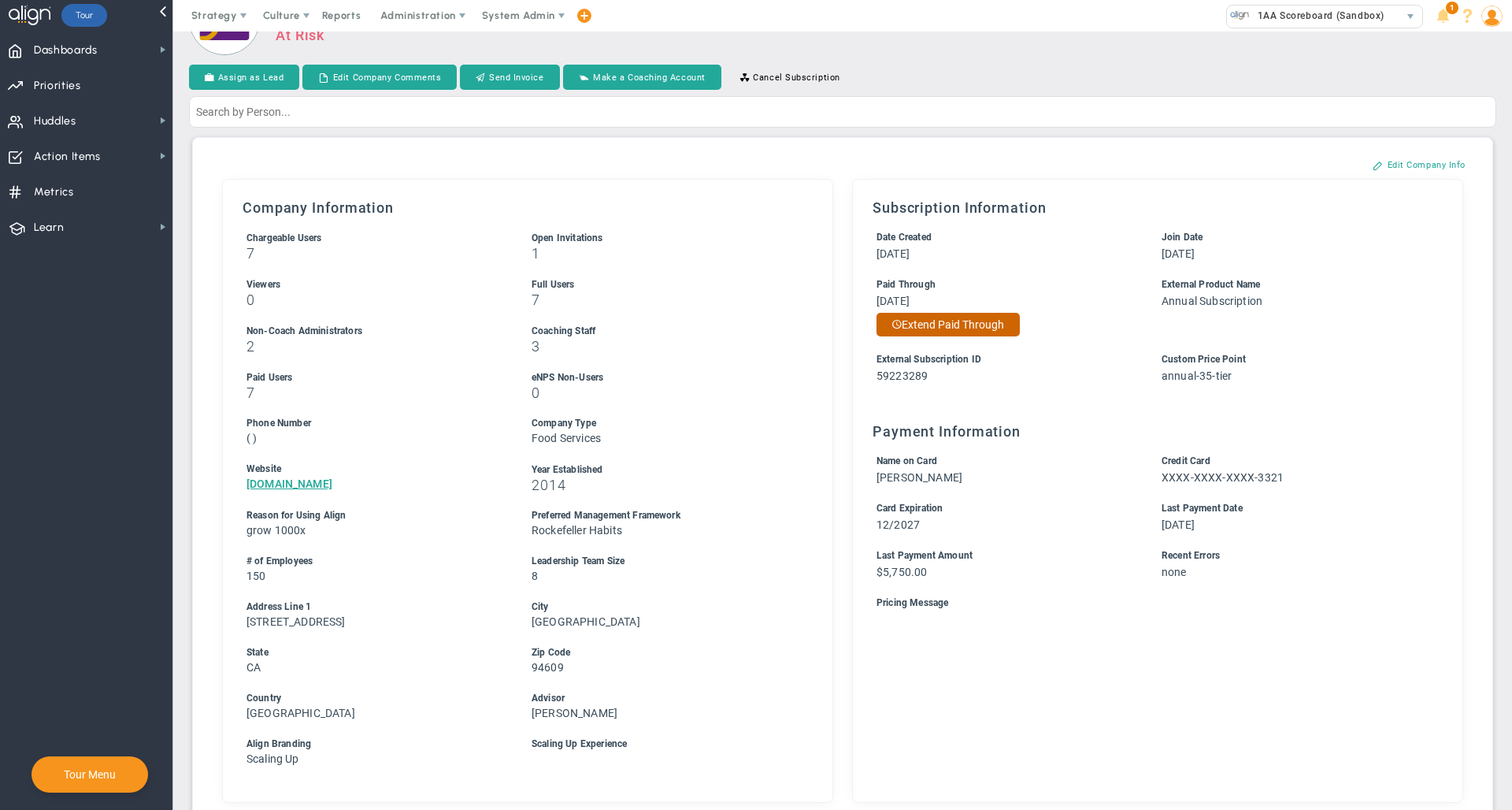
click at [954, 334] on button "Extend Paid Through" at bounding box center [948, 324] width 144 height 24
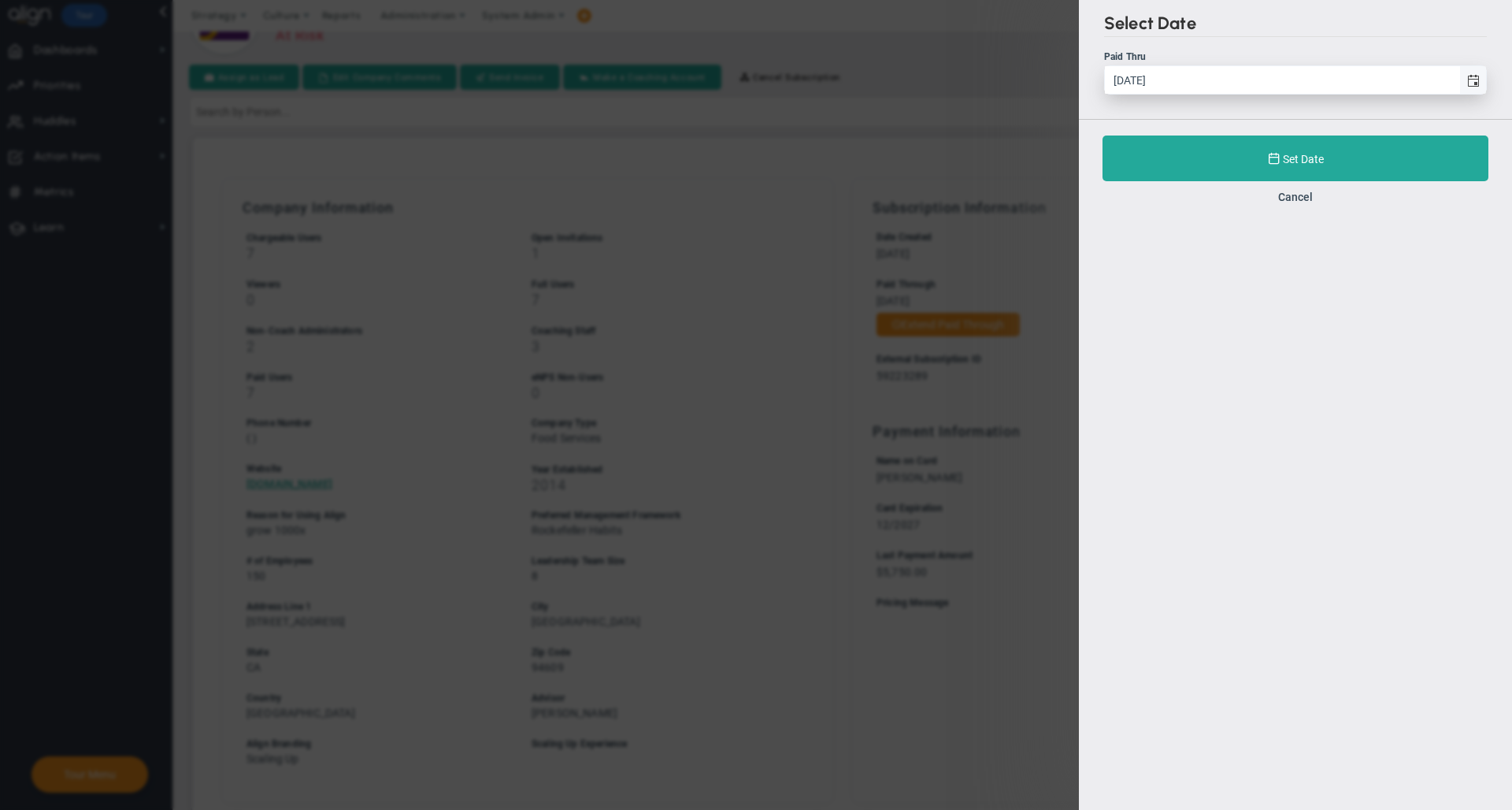
click at [1478, 75] on span "select" at bounding box center [1472, 79] width 27 height 28
click at [1459, 75] on input "[DATE]" at bounding box center [1282, 79] width 355 height 28
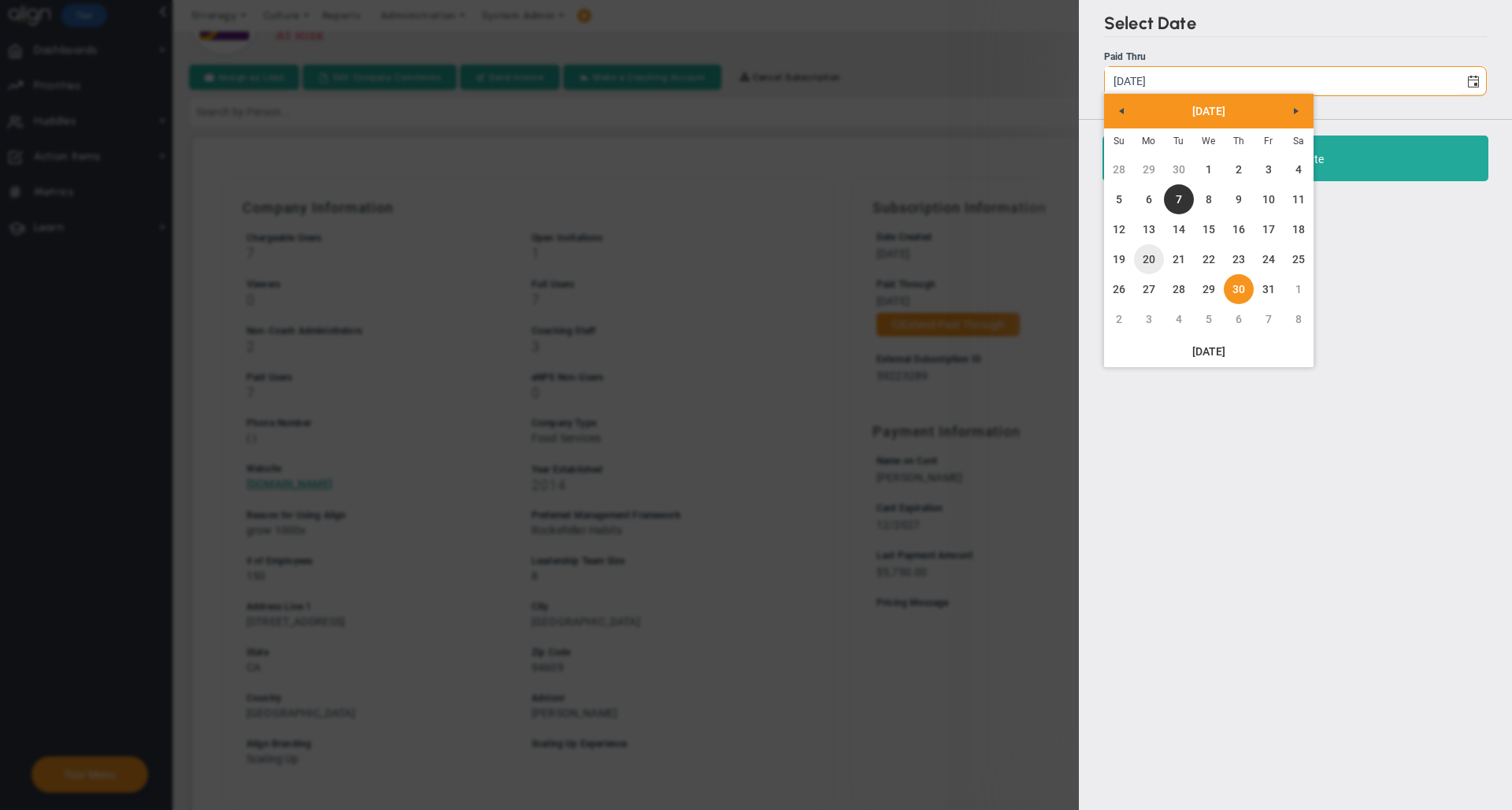
click at [1147, 259] on link "20" at bounding box center [1148, 258] width 30 height 30
type input "[DATE]"
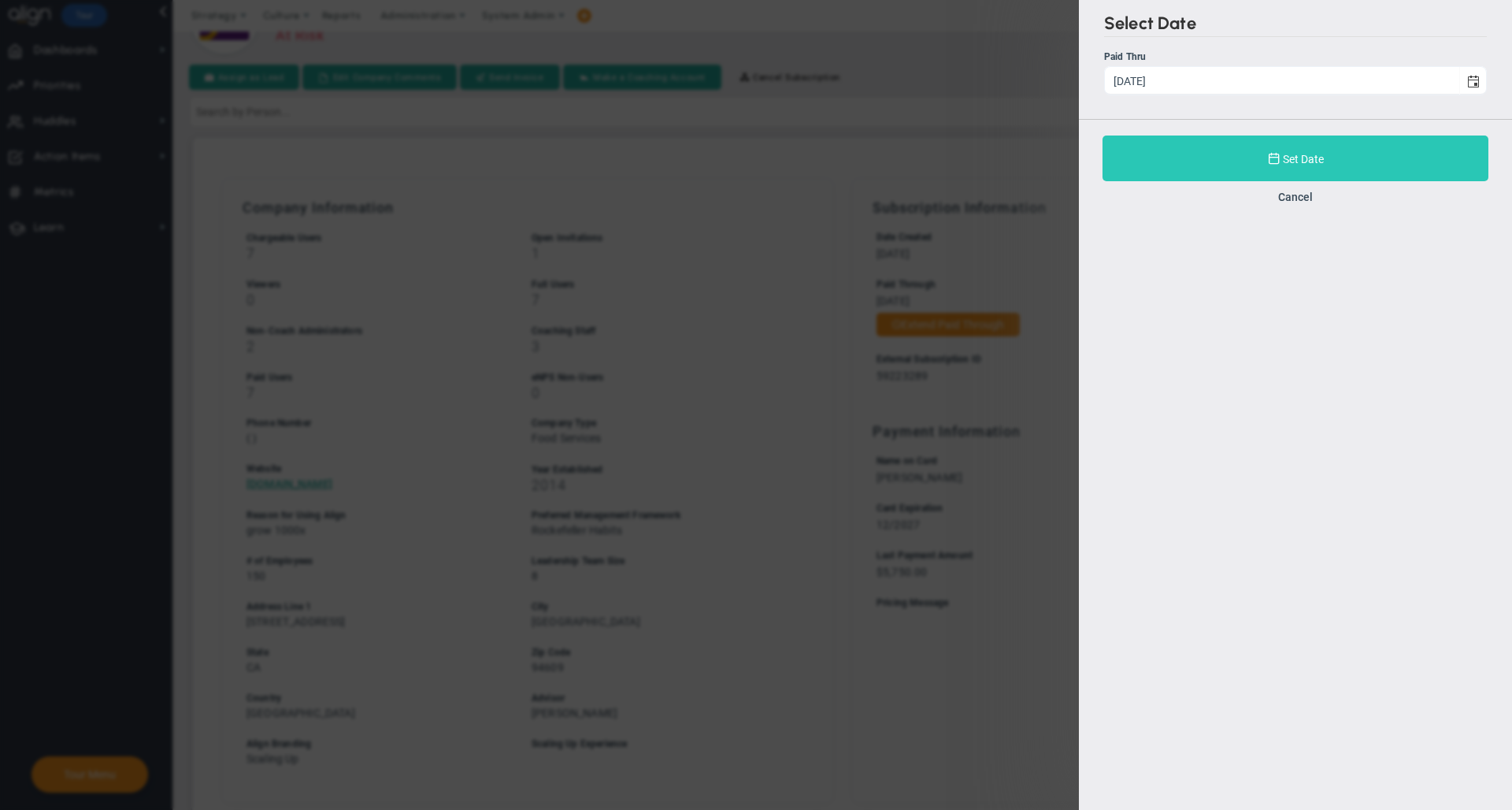
click at [1219, 152] on button "Set Date" at bounding box center [1295, 158] width 386 height 46
